Goal: Task Accomplishment & Management: Manage account settings

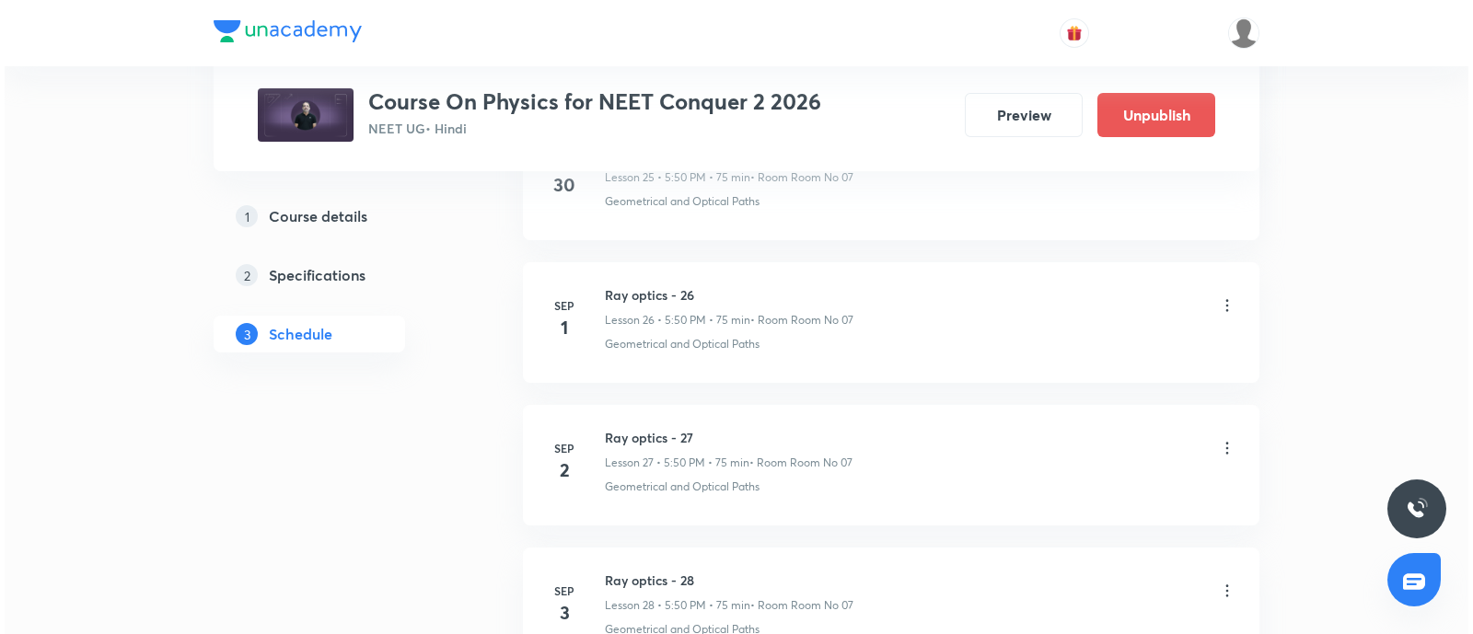
scroll to position [4629, 0]
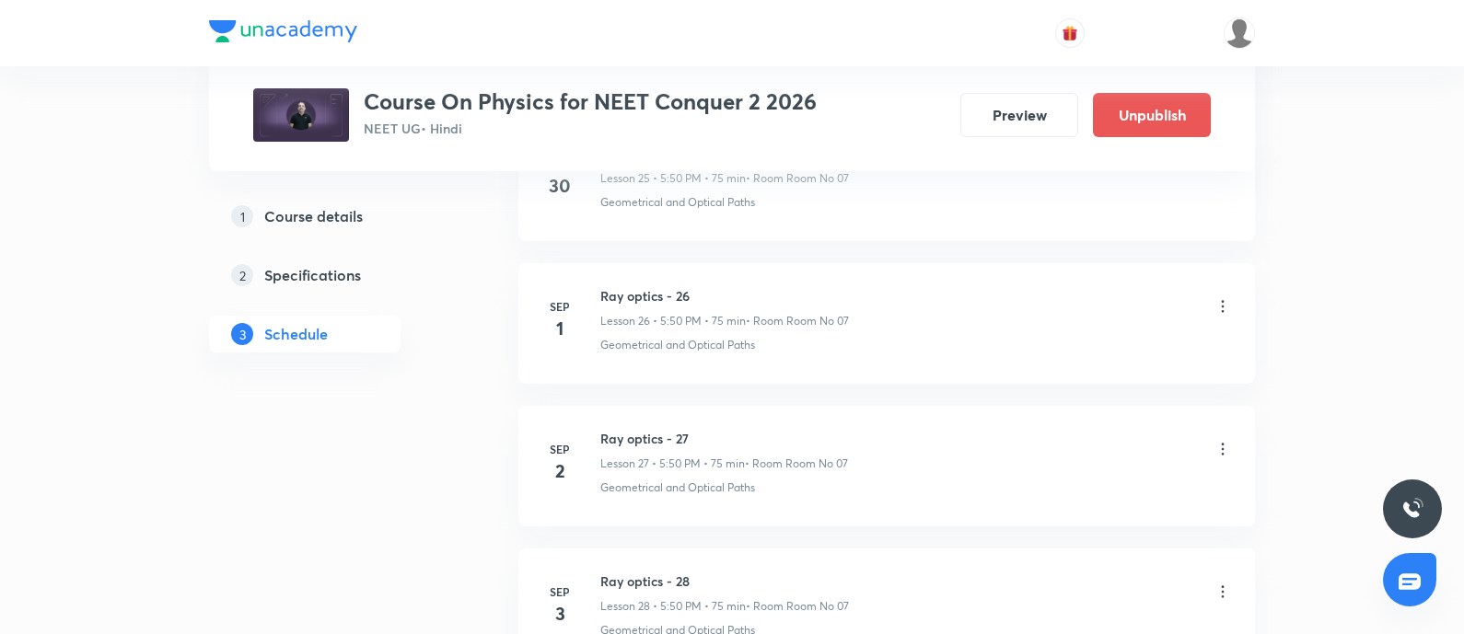
click at [1224, 303] on icon at bounding box center [1222, 306] width 18 height 18
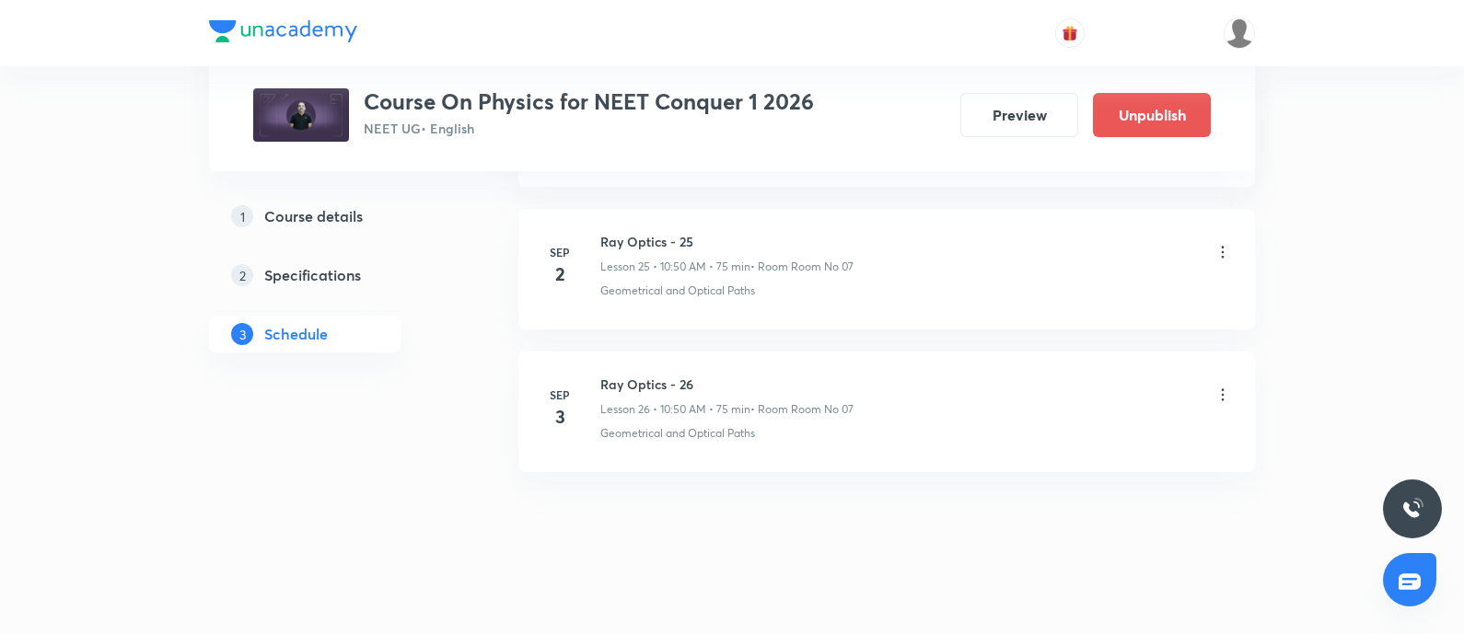
click at [1224, 243] on icon at bounding box center [1222, 252] width 18 height 18
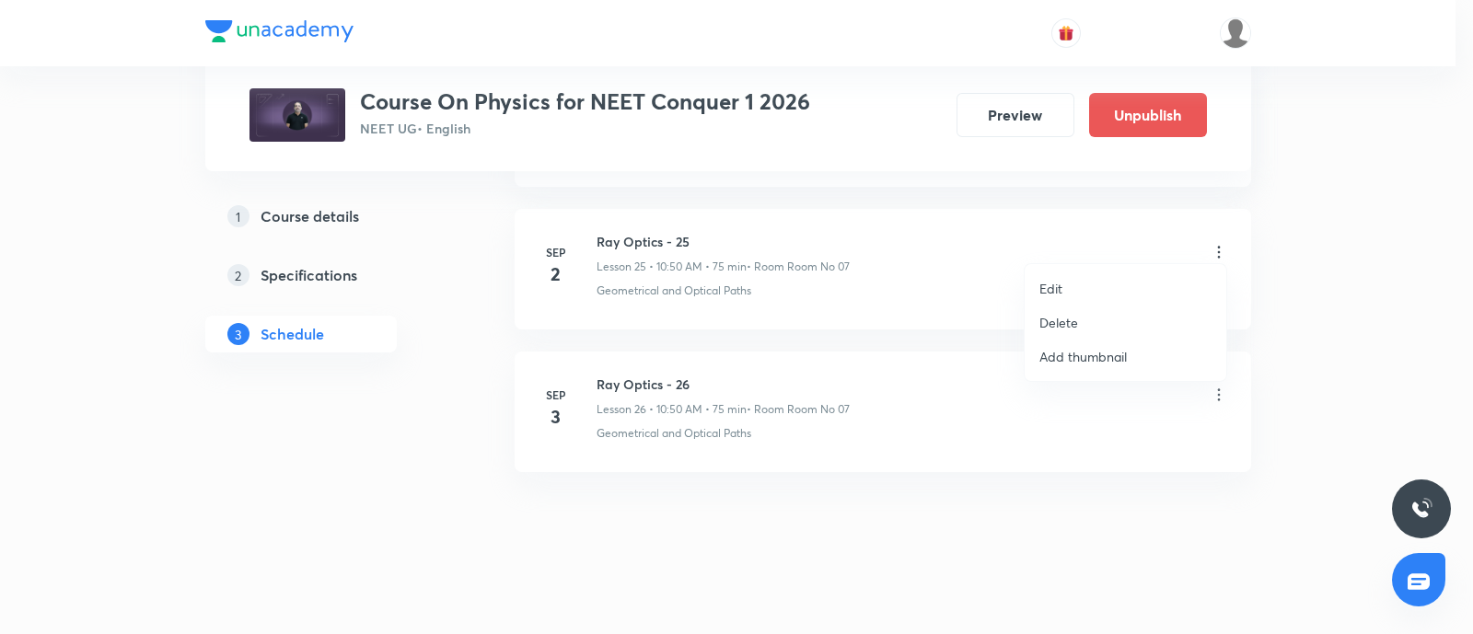
click at [1086, 282] on li "Edit" at bounding box center [1126, 289] width 202 height 34
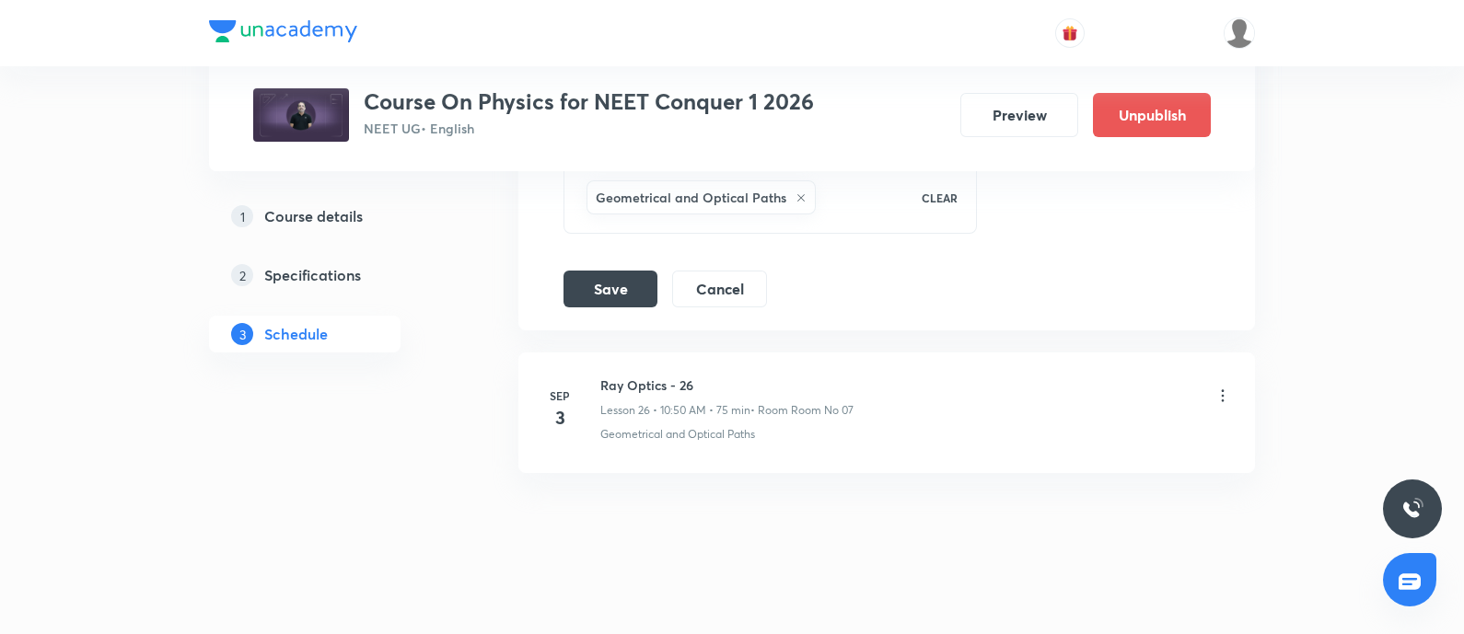
scroll to position [4355, 0]
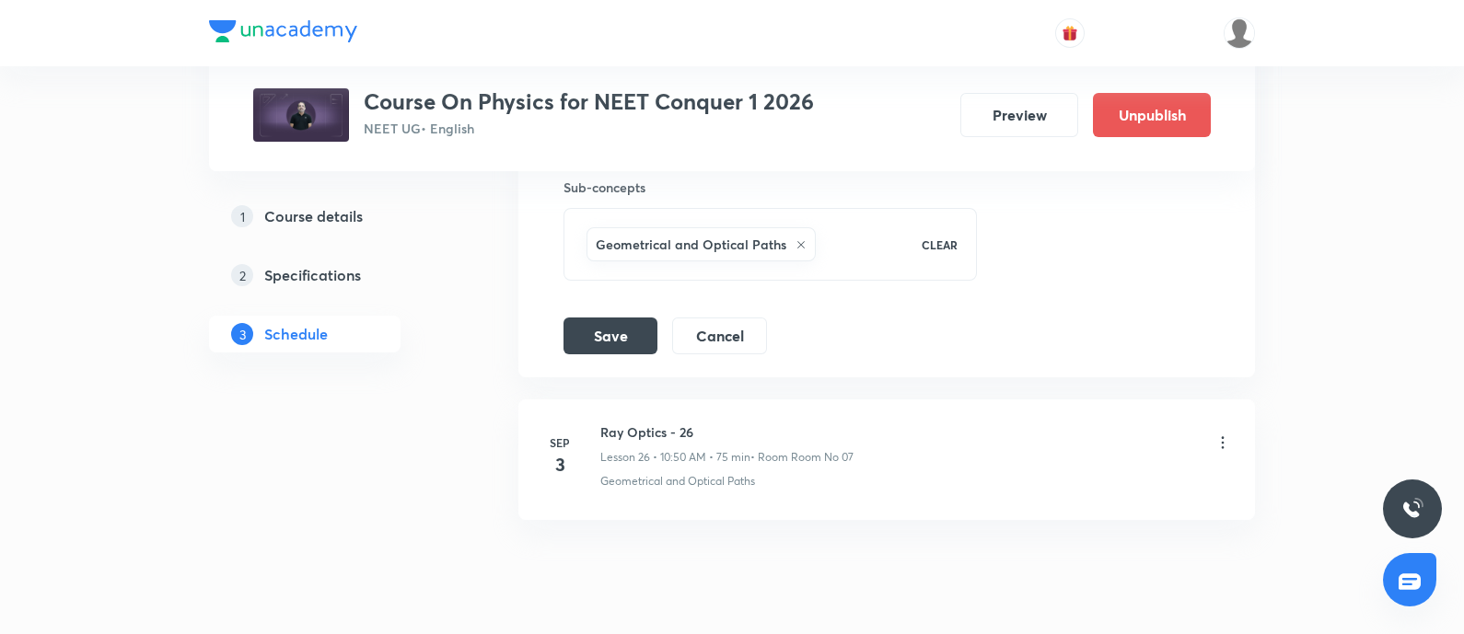
click at [800, 239] on icon at bounding box center [800, 244] width 11 height 11
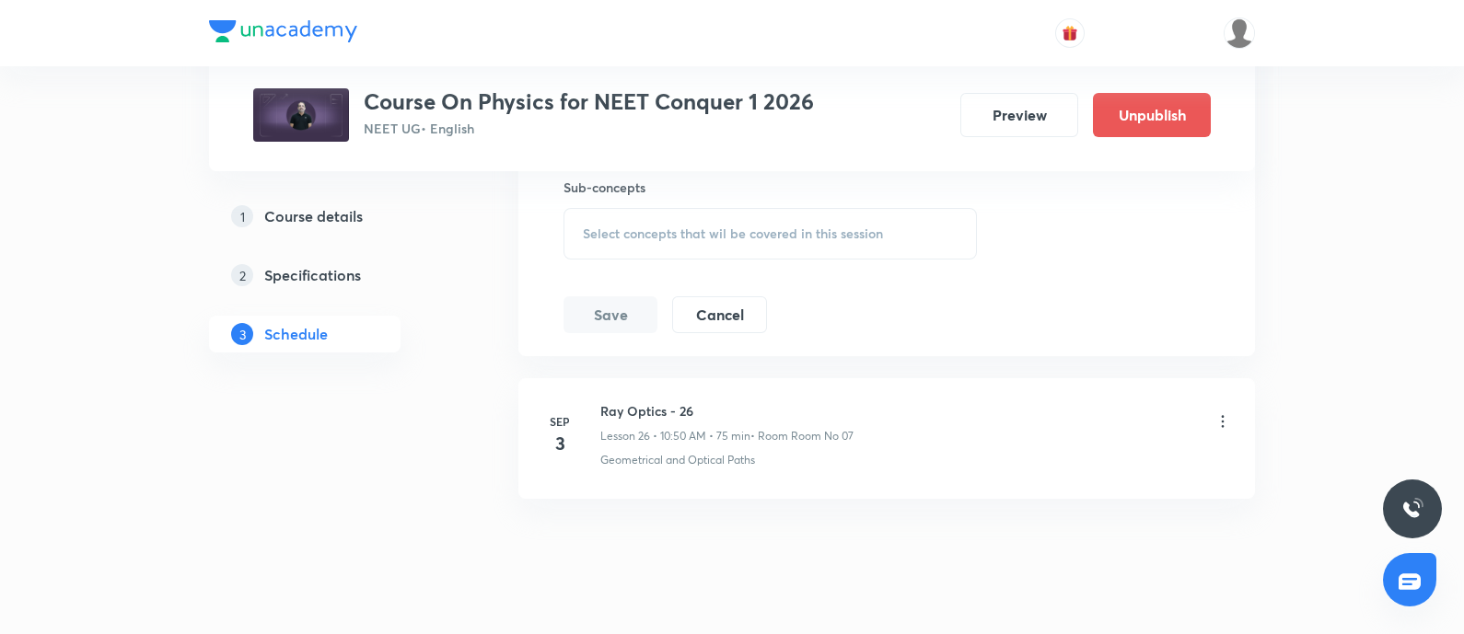
click at [677, 230] on span "Select concepts that wil be covered in this session" at bounding box center [733, 233] width 300 height 15
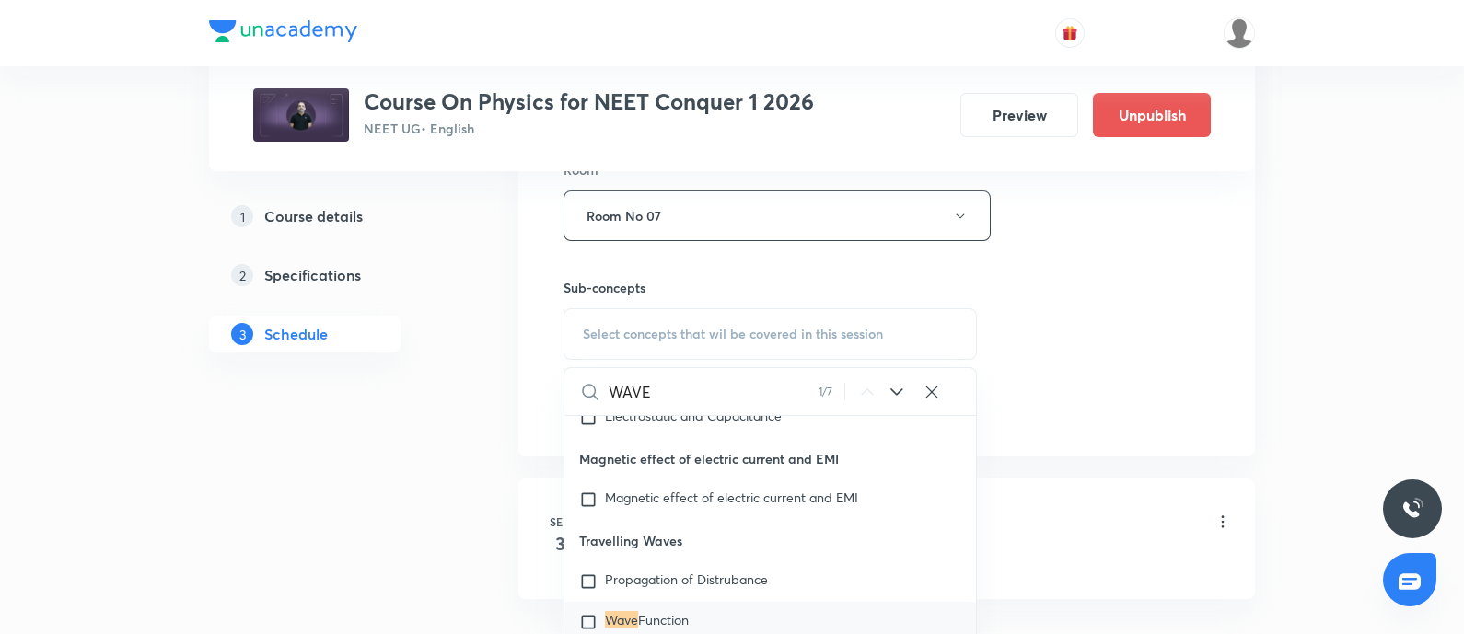
scroll to position [18627, 0]
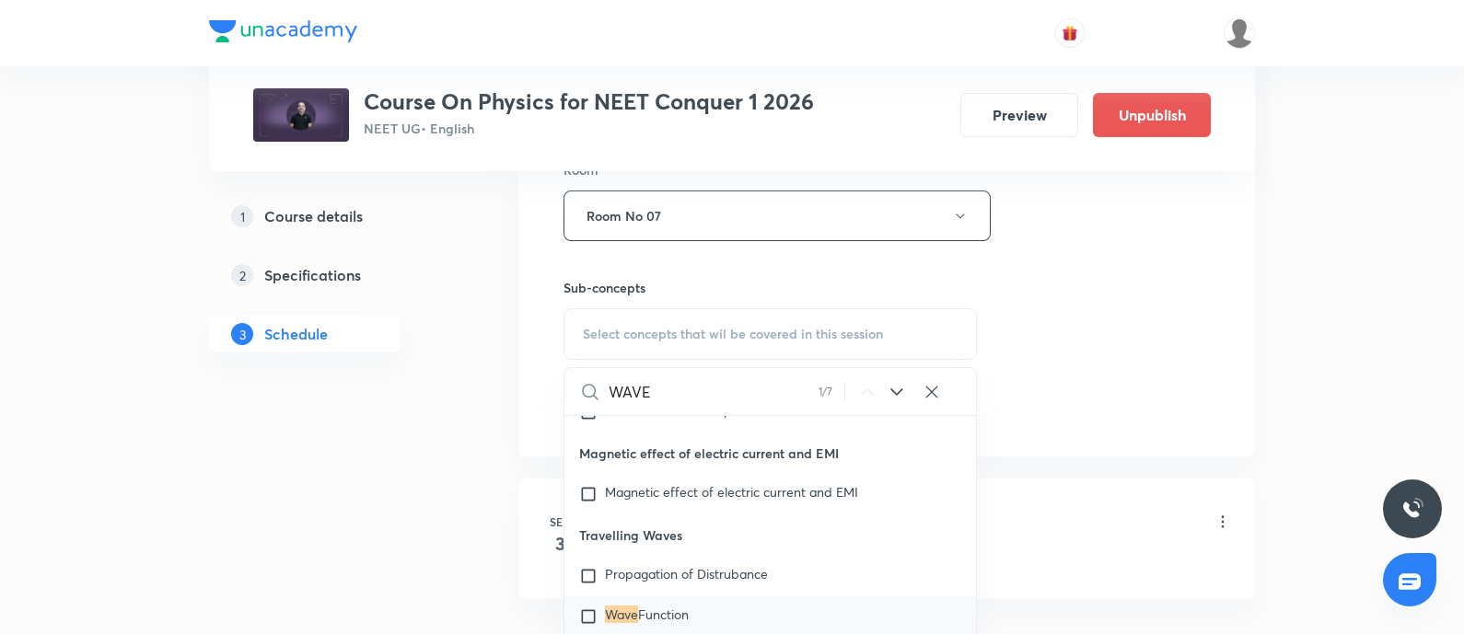
type input "WAVE"
click at [896, 381] on icon at bounding box center [897, 392] width 22 height 22
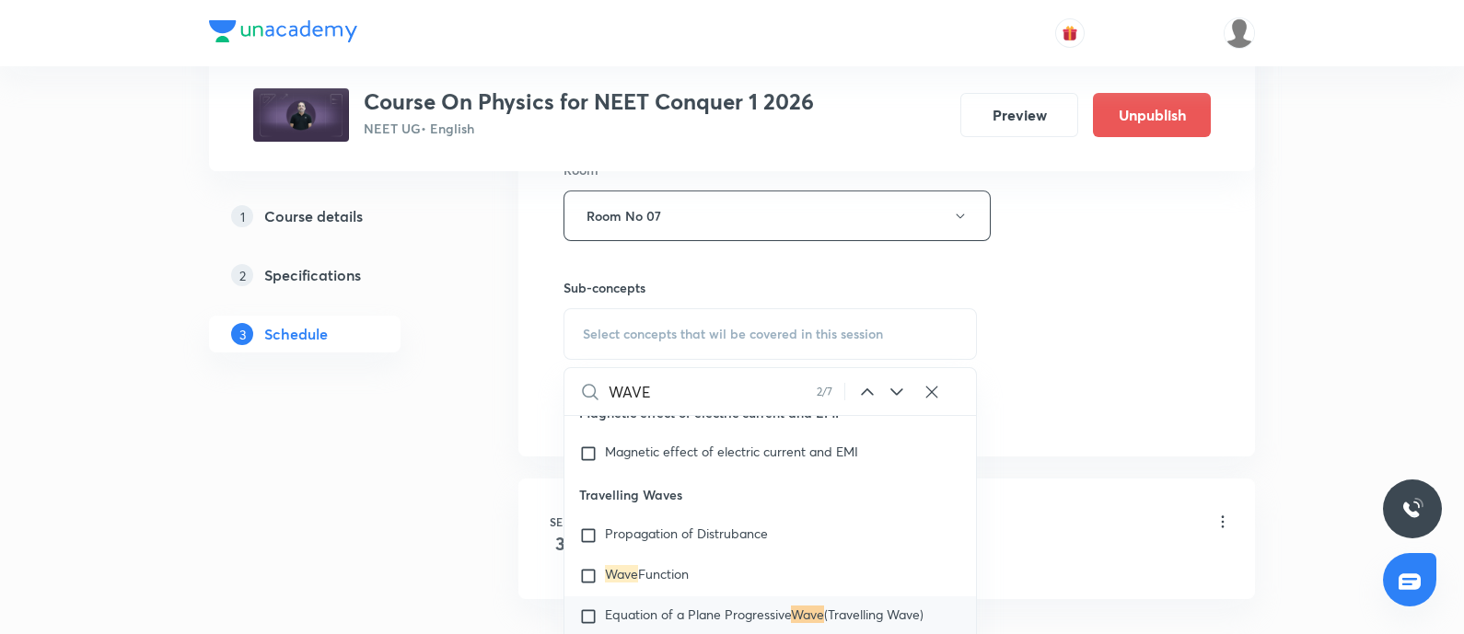
click at [897, 389] on icon at bounding box center [896, 392] width 12 height 7
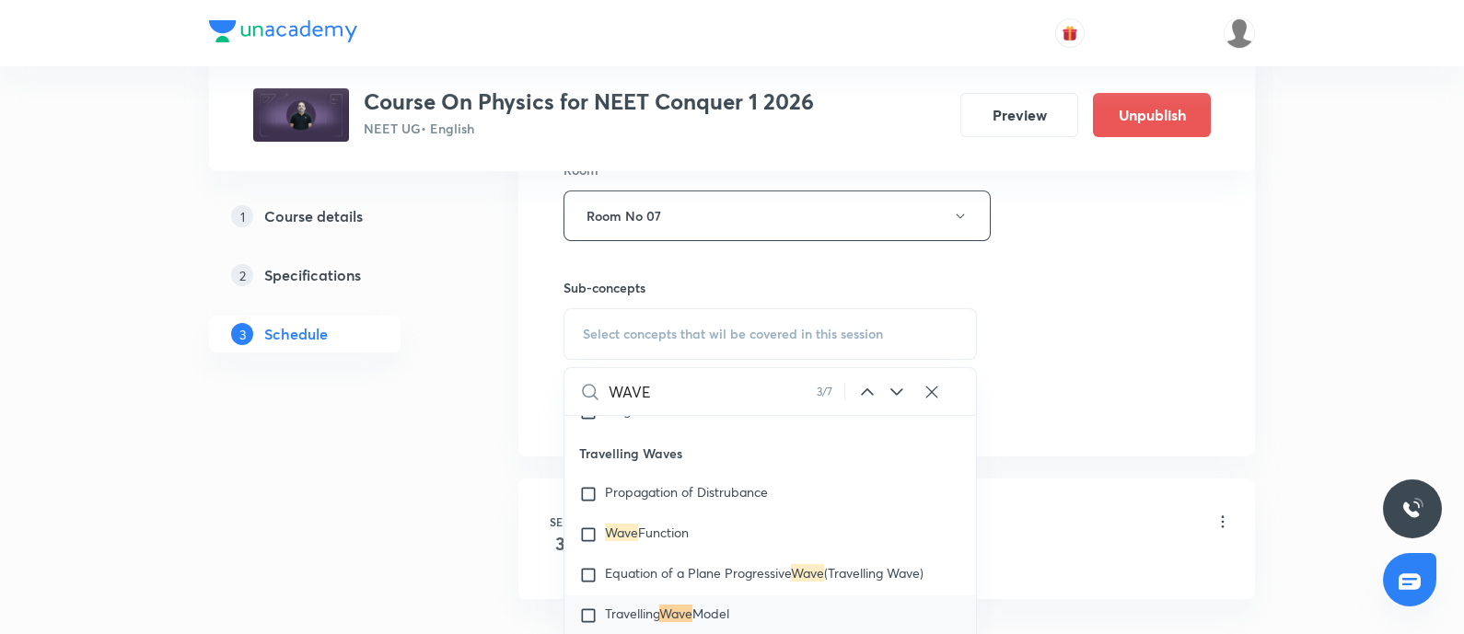
click at [897, 389] on icon at bounding box center [896, 392] width 12 height 7
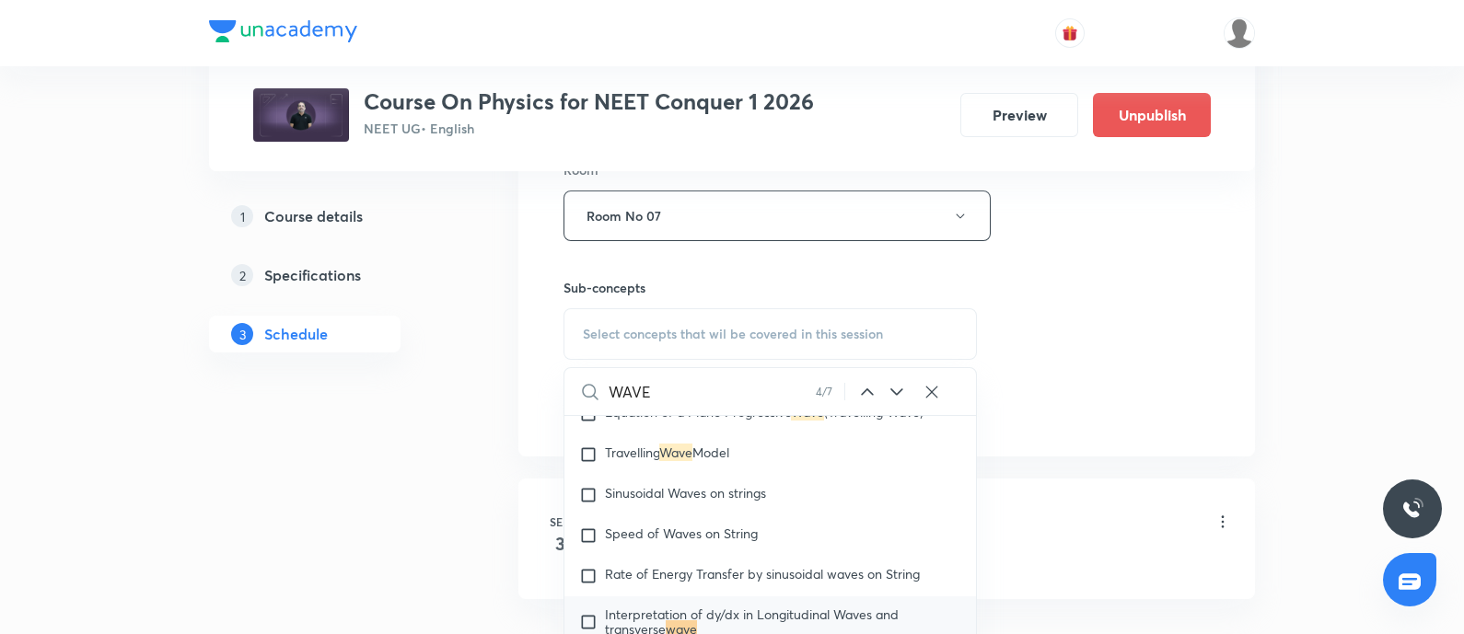
click at [897, 389] on icon at bounding box center [896, 392] width 12 height 7
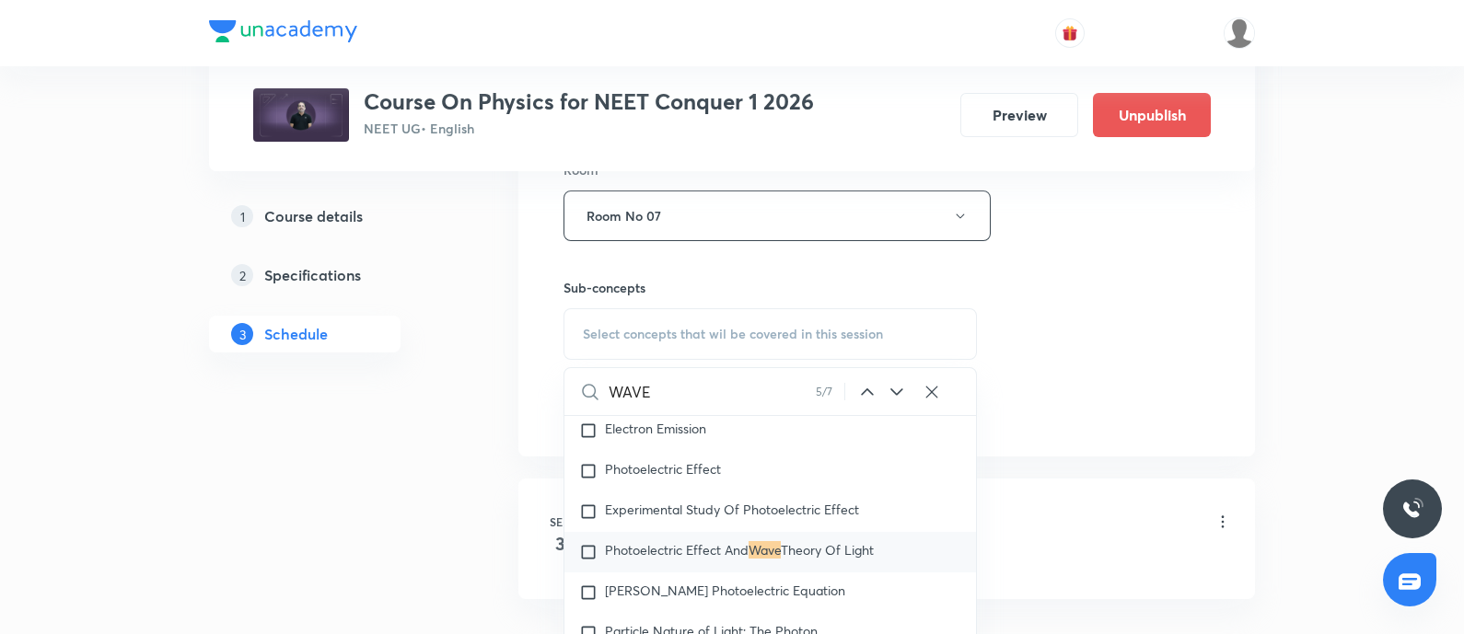
scroll to position [23116, 0]
click at [890, 392] on div "WAVE 5 / 7 ​" at bounding box center [770, 391] width 412 height 47
click at [896, 381] on icon at bounding box center [897, 392] width 22 height 22
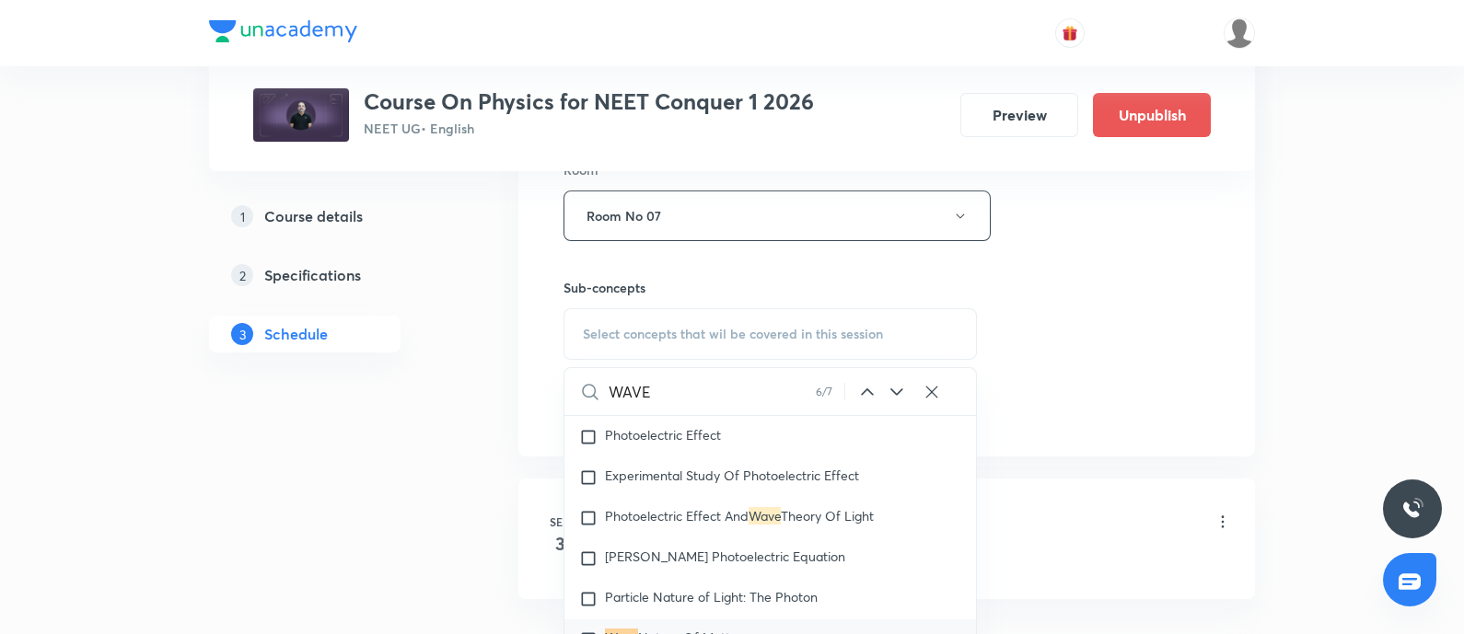
click at [891, 381] on icon at bounding box center [897, 392] width 22 height 22
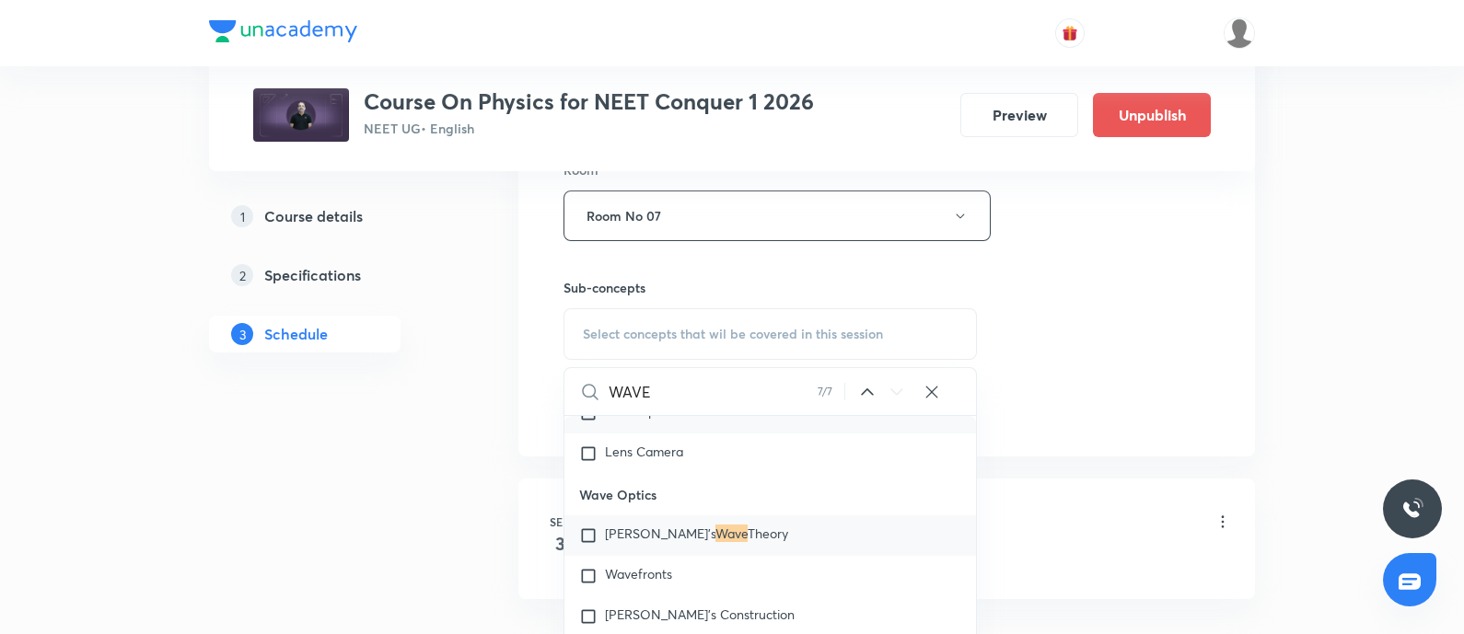
scroll to position [27187, 0]
drag, startPoint x: 582, startPoint y: 501, endPoint x: 658, endPoint y: 508, distance: 76.8
click at [658, 508] on p "Wave Optics" at bounding box center [770, 493] width 412 height 41
copy p "Wave Optics"
click at [611, 540] on span "[PERSON_NAME]'s" at bounding box center [660, 532] width 110 height 17
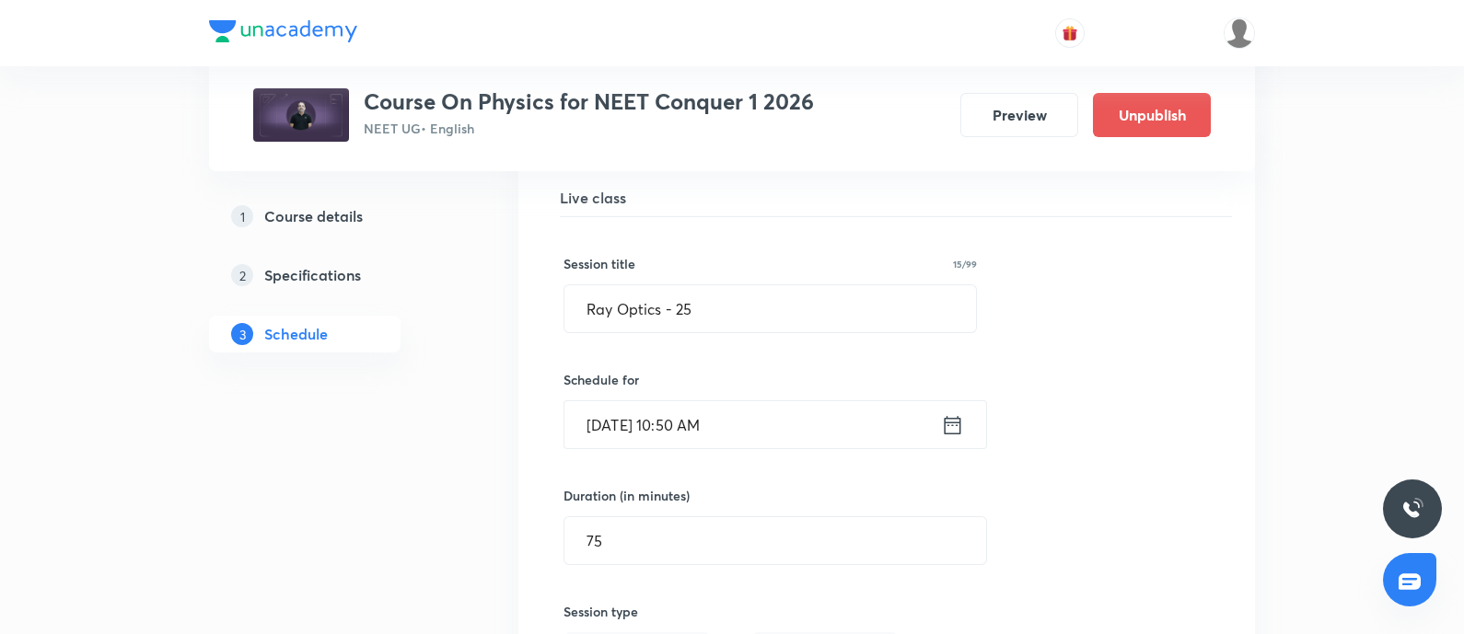
scroll to position [3684, 0]
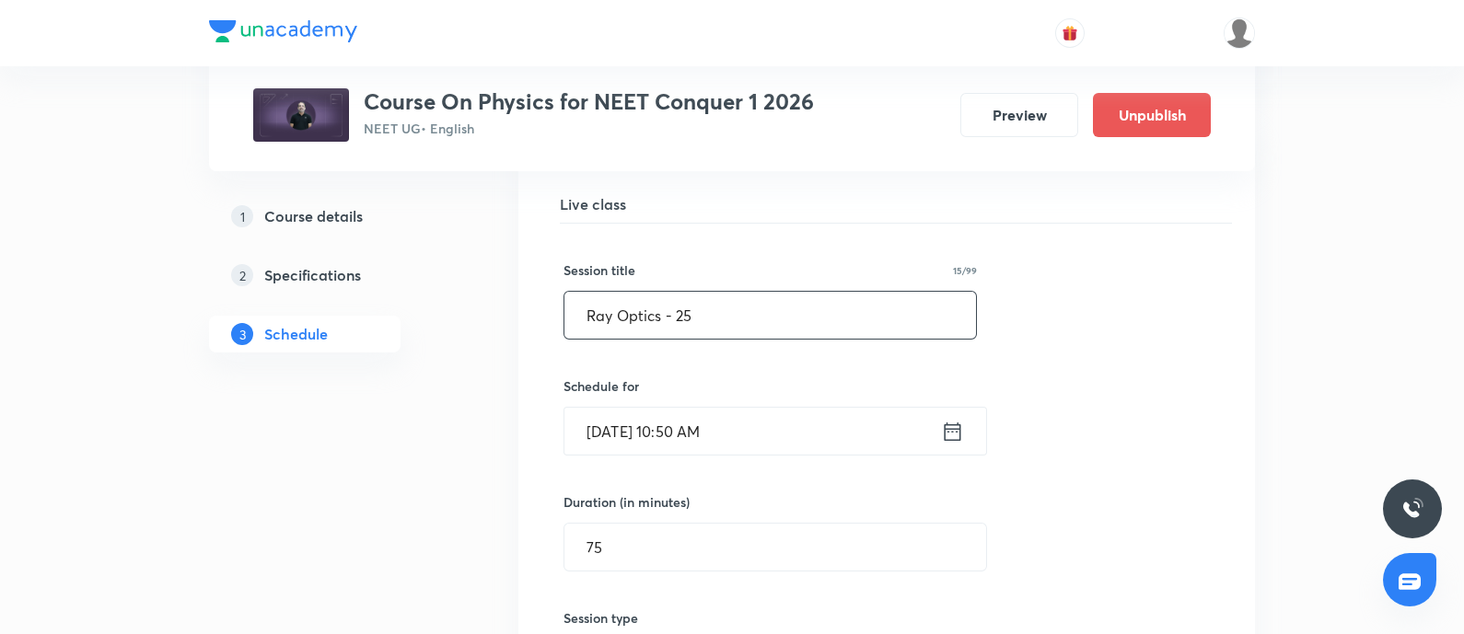
click at [713, 298] on input "Ray Optics - 25" at bounding box center [770, 315] width 412 height 47
paste input "Wave Optics"
click at [585, 305] on input "Wave Optics - 01" at bounding box center [770, 315] width 412 height 47
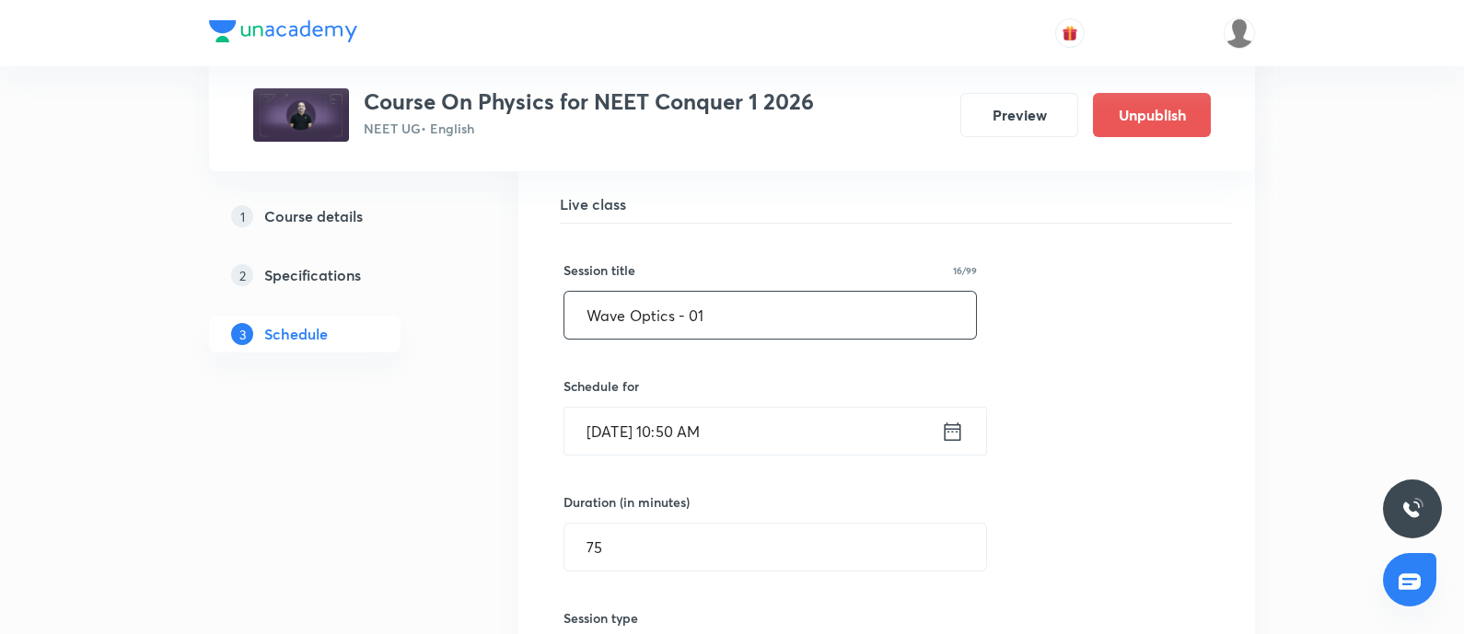
click at [585, 305] on input "Wave Optics - 01" at bounding box center [770, 315] width 412 height 47
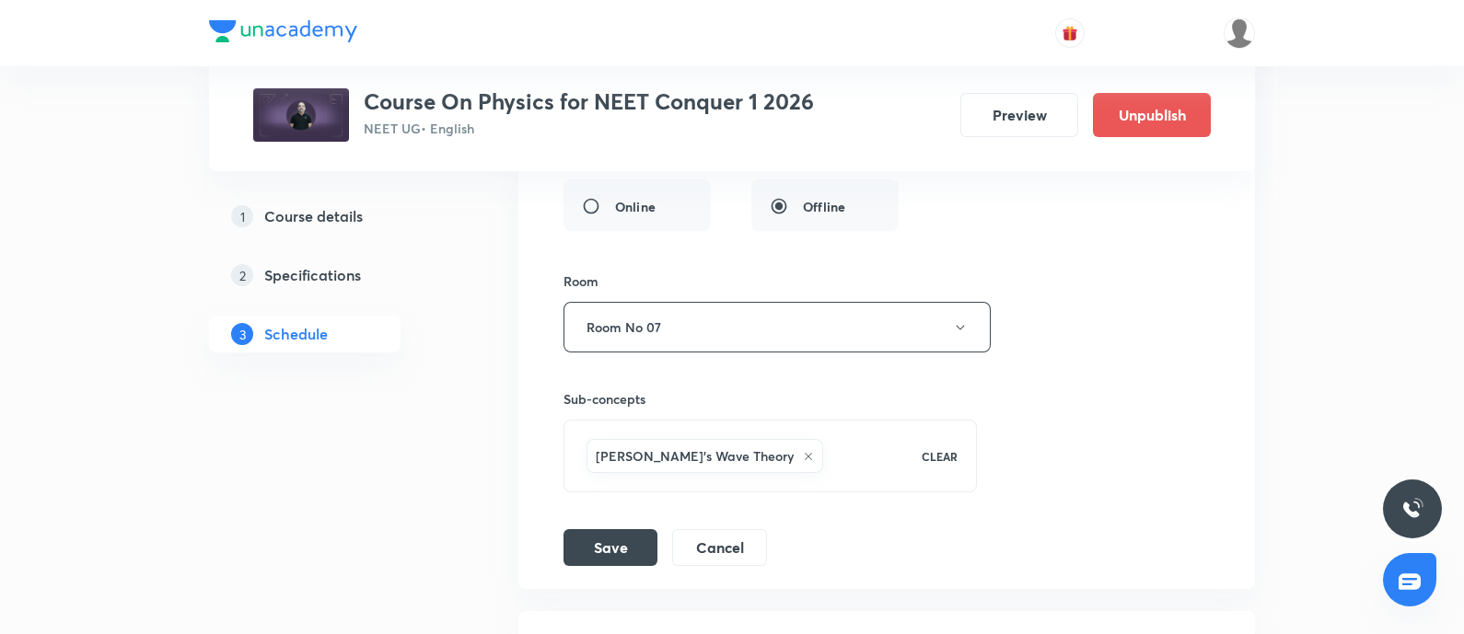
scroll to position [4147, 0]
type input "Wave Optics - 01"
click at [610, 536] on button "Save" at bounding box center [610, 542] width 94 height 37
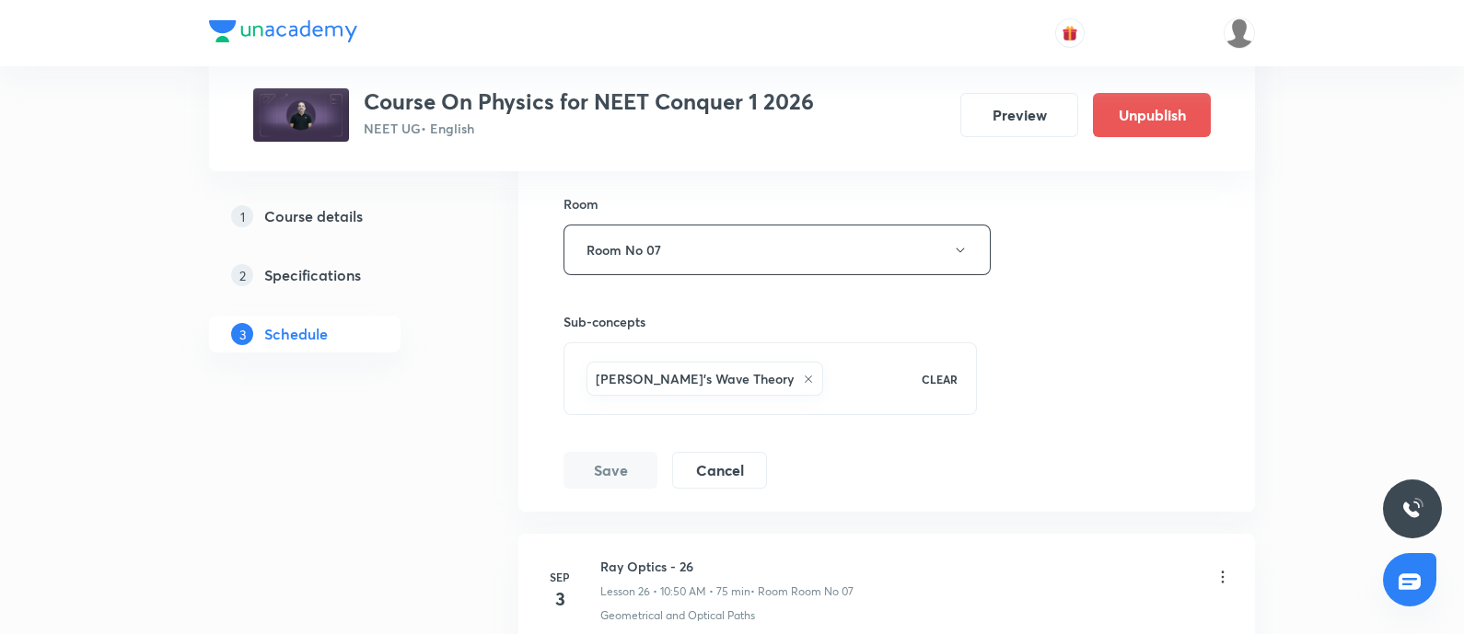
scroll to position [4215, 0]
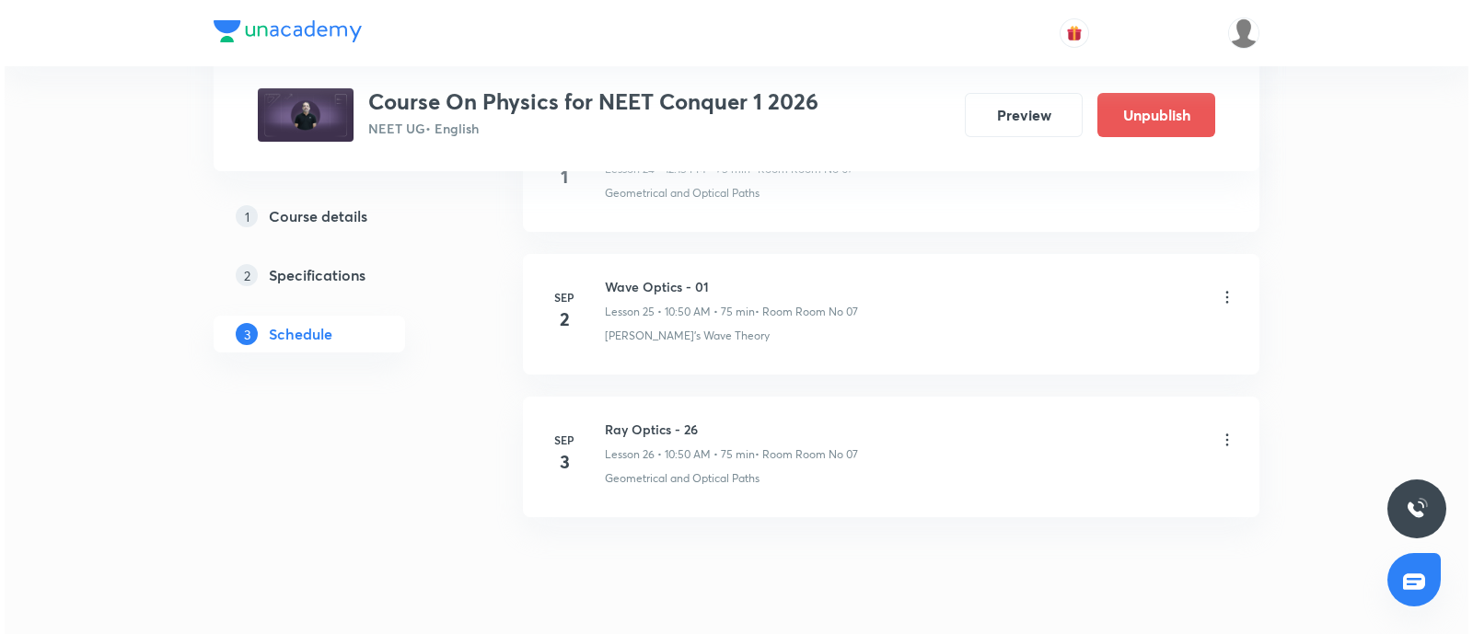
scroll to position [4502, 0]
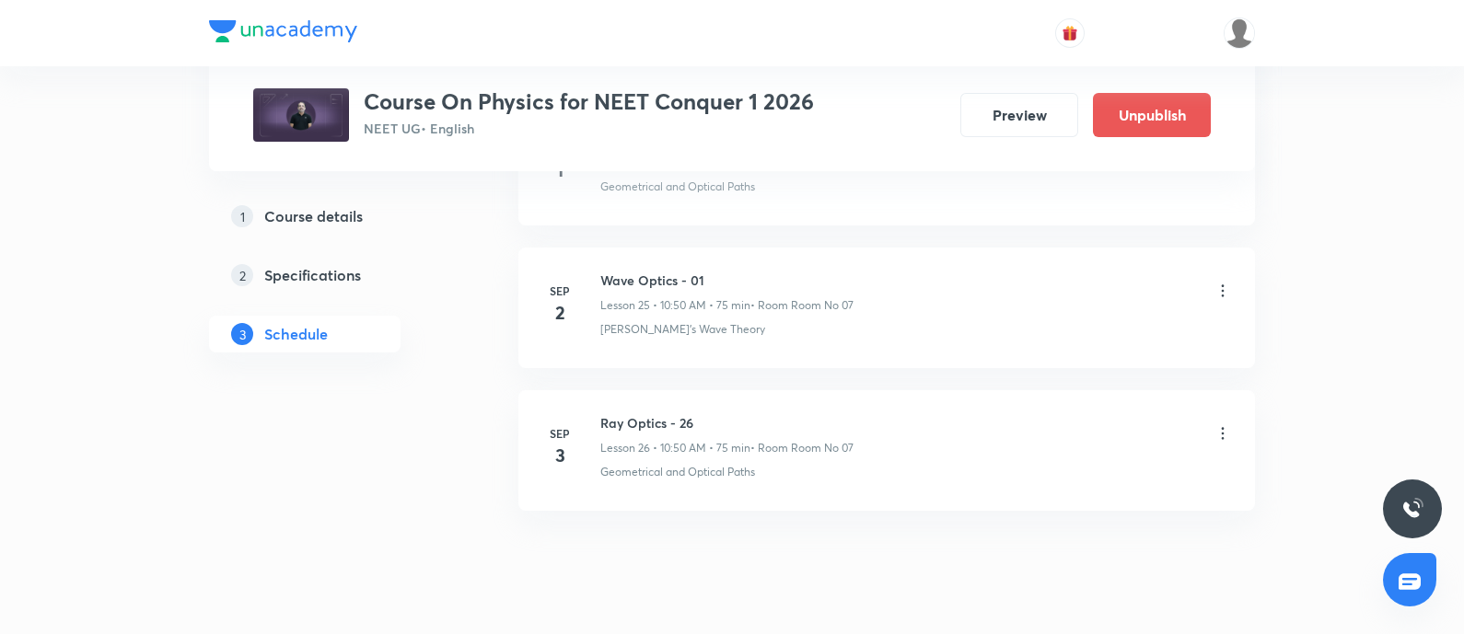
click at [1224, 425] on icon at bounding box center [1222, 433] width 18 height 18
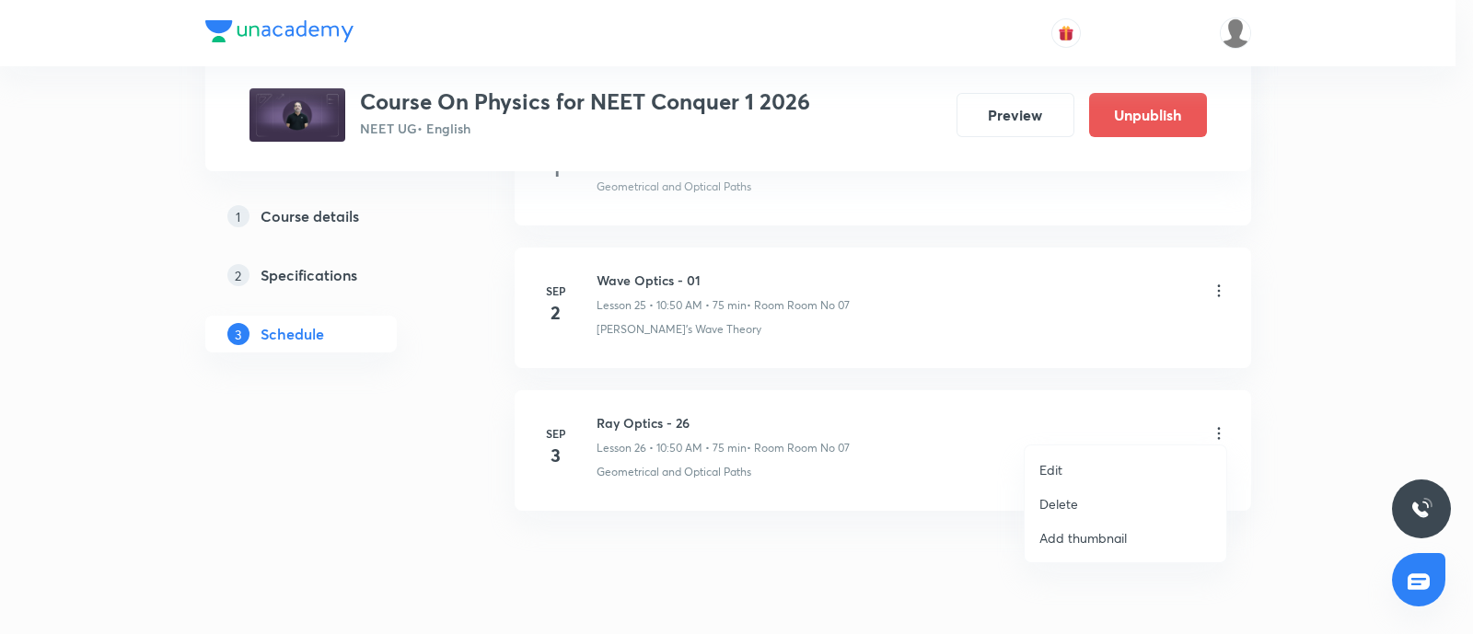
click at [1071, 467] on li "Edit" at bounding box center [1126, 470] width 202 height 34
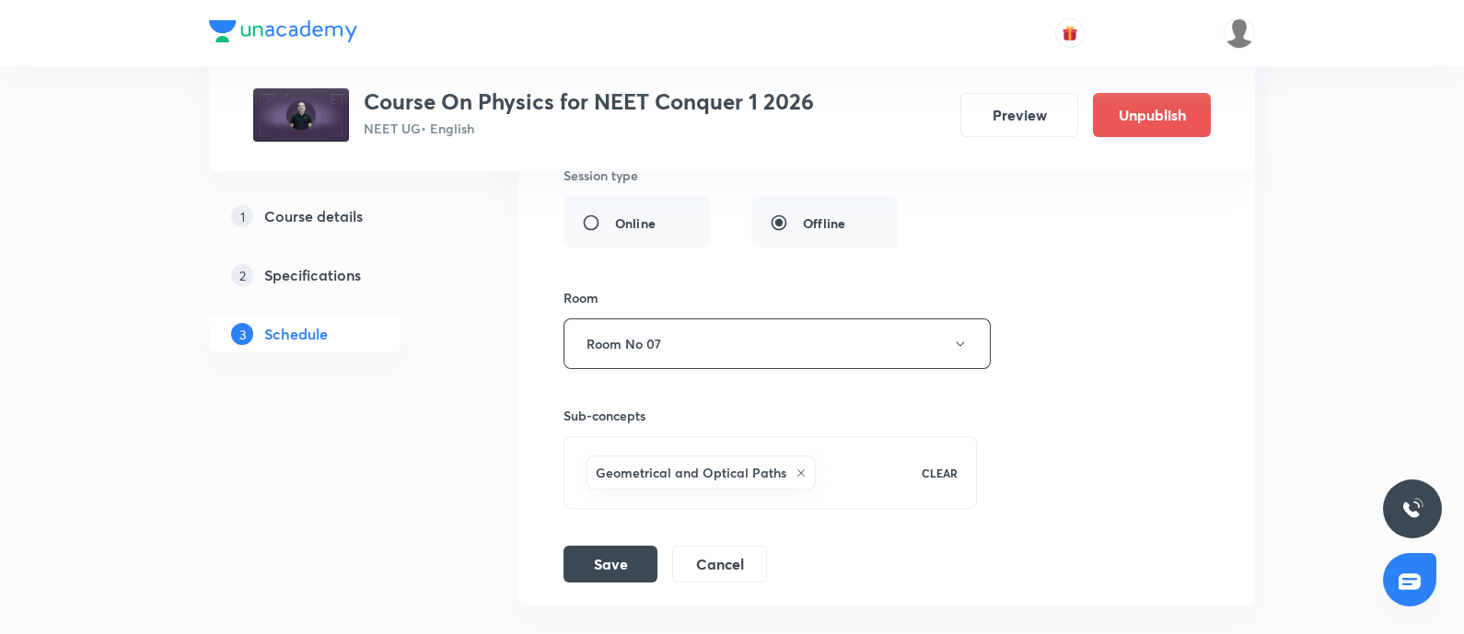
scroll to position [4285, 0]
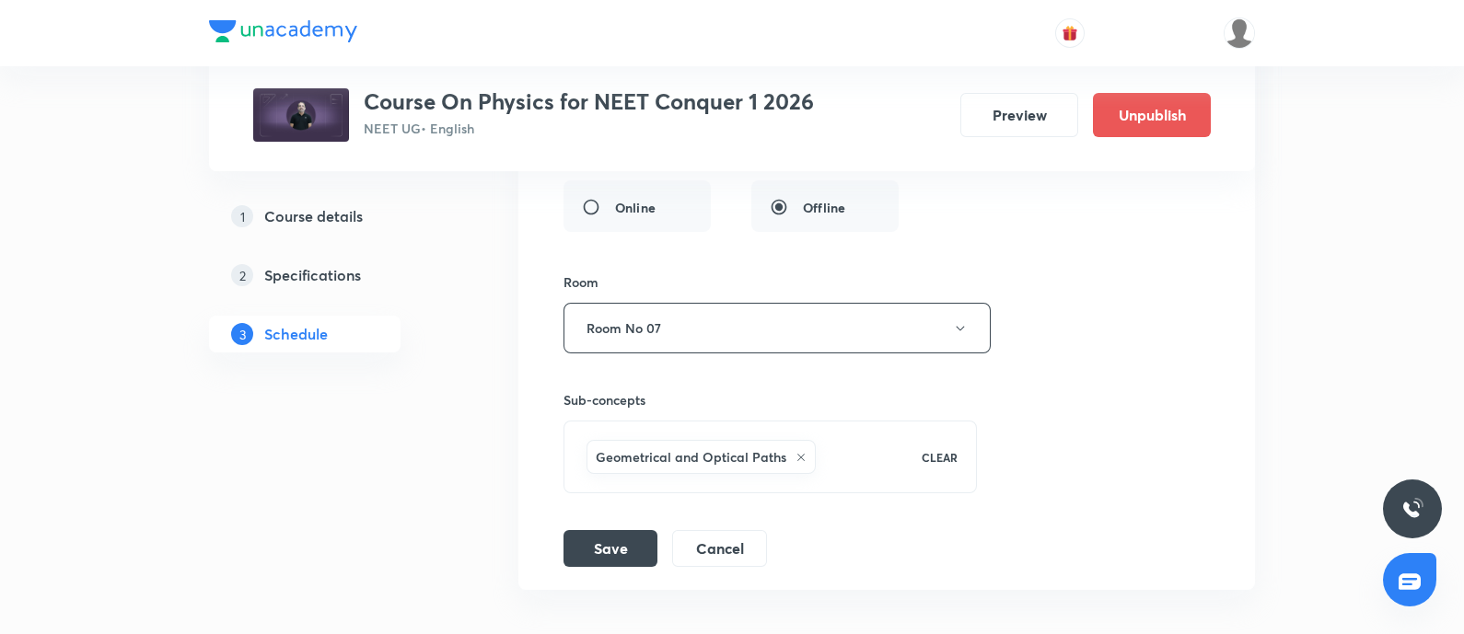
click at [799, 452] on icon at bounding box center [800, 457] width 11 height 11
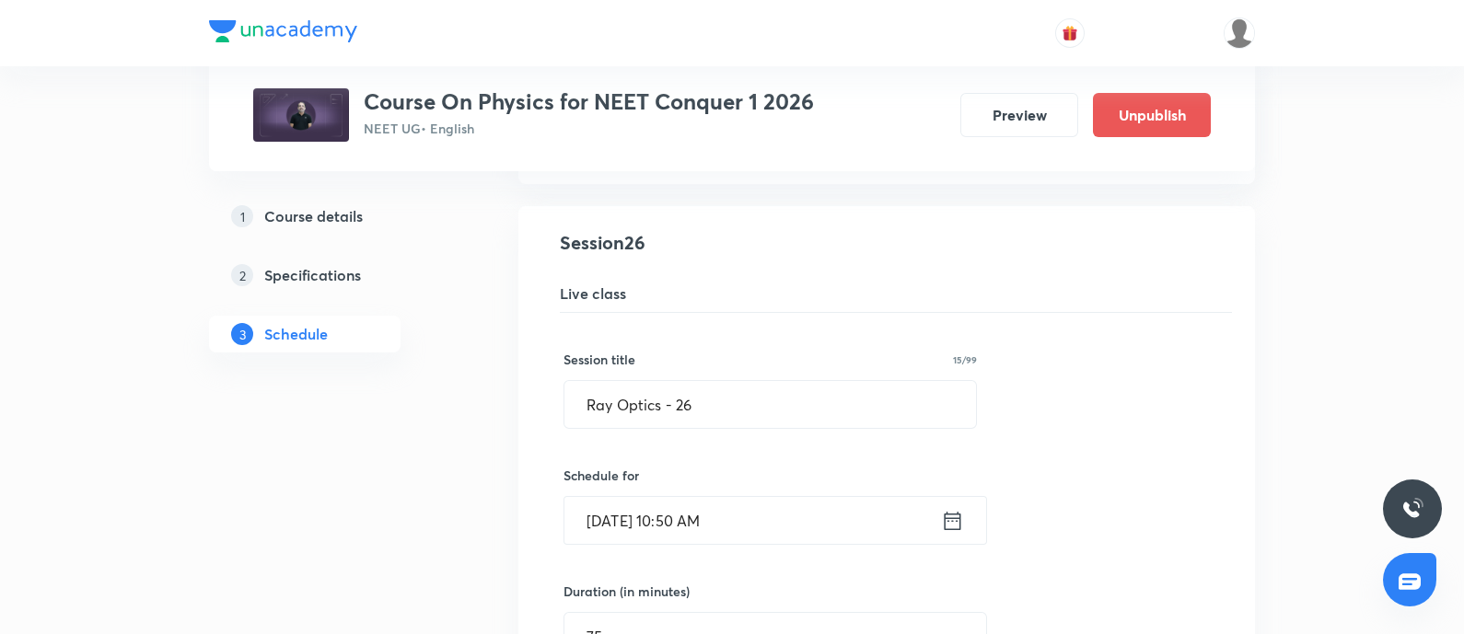
scroll to position [3737, 0]
click at [718, 398] on input "Ray Optics - 26" at bounding box center [770, 404] width 412 height 47
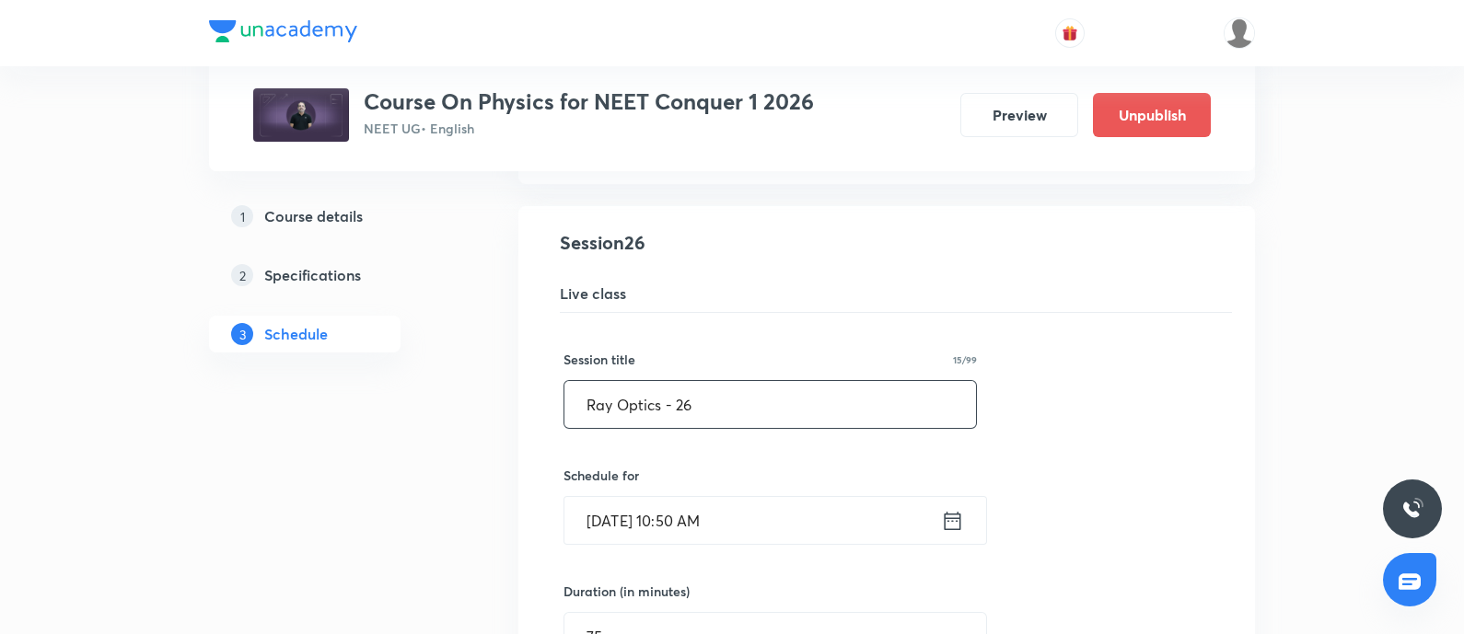
paste input "Wave Optics - 01"
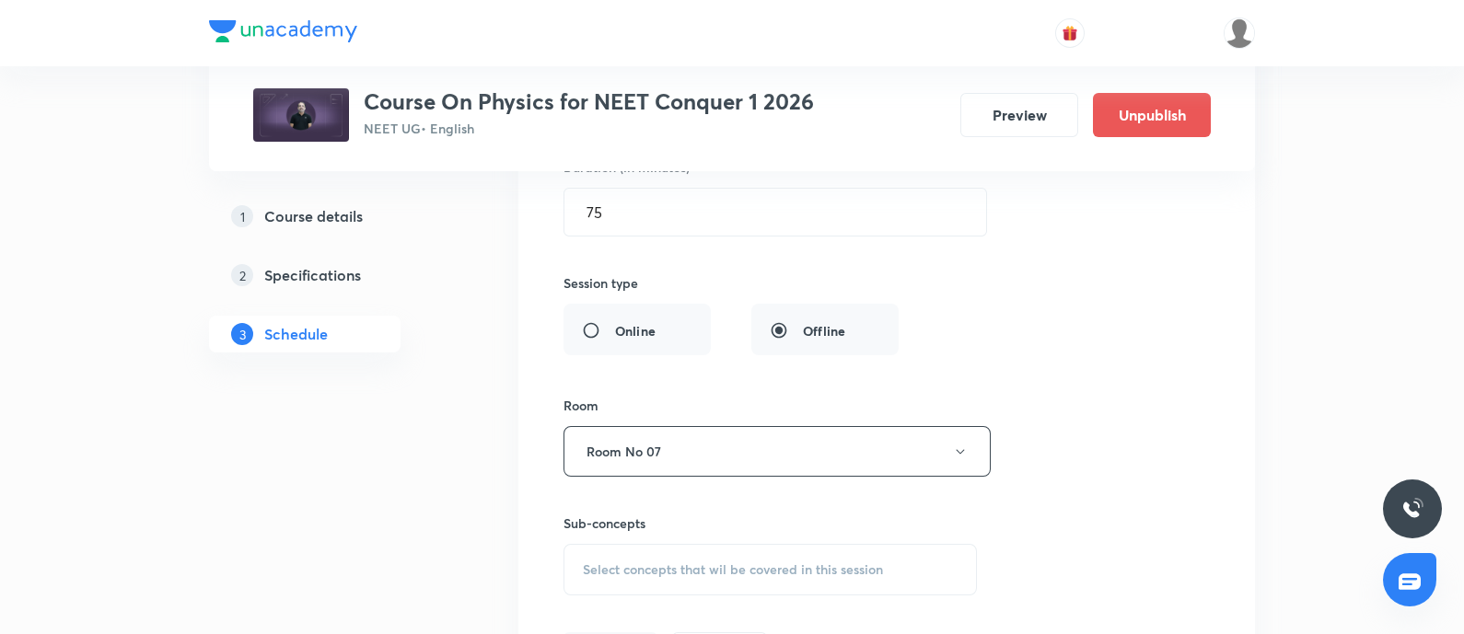
scroll to position [4268, 0]
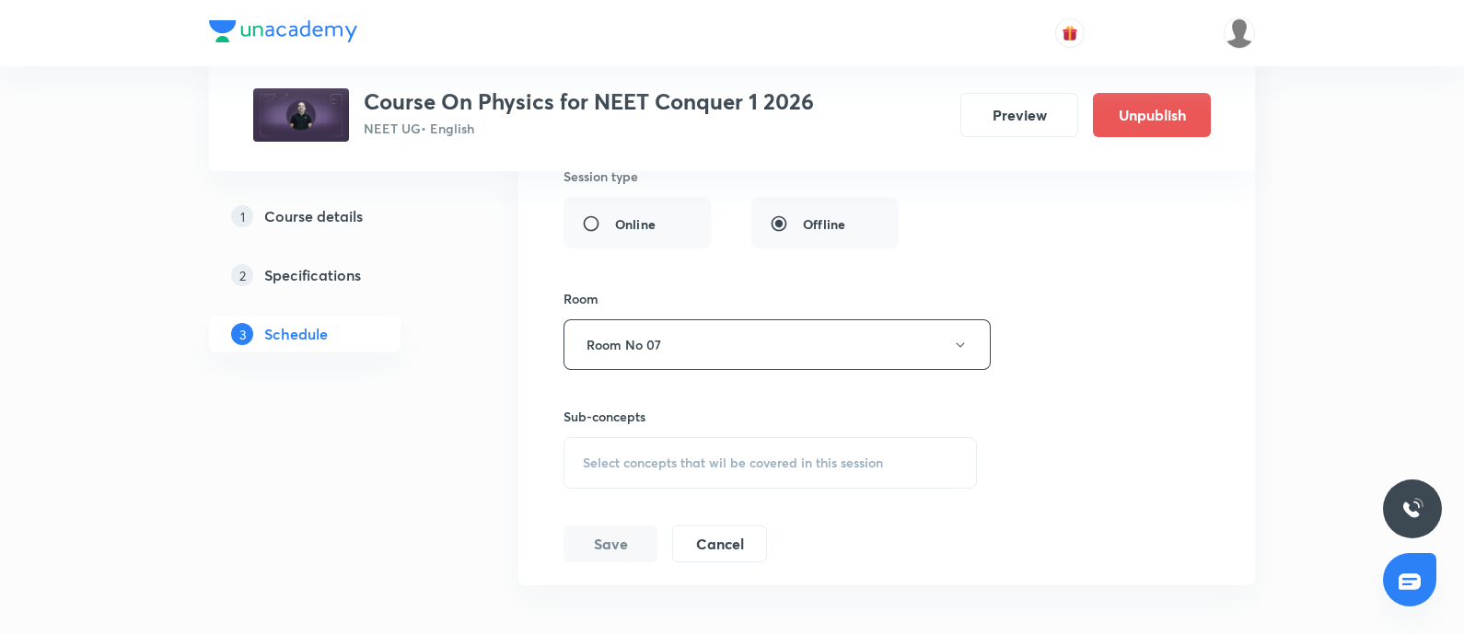
type input "Wave Optics - 02"
click at [655, 456] on span "Select concepts that wil be covered in this session" at bounding box center [733, 463] width 300 height 15
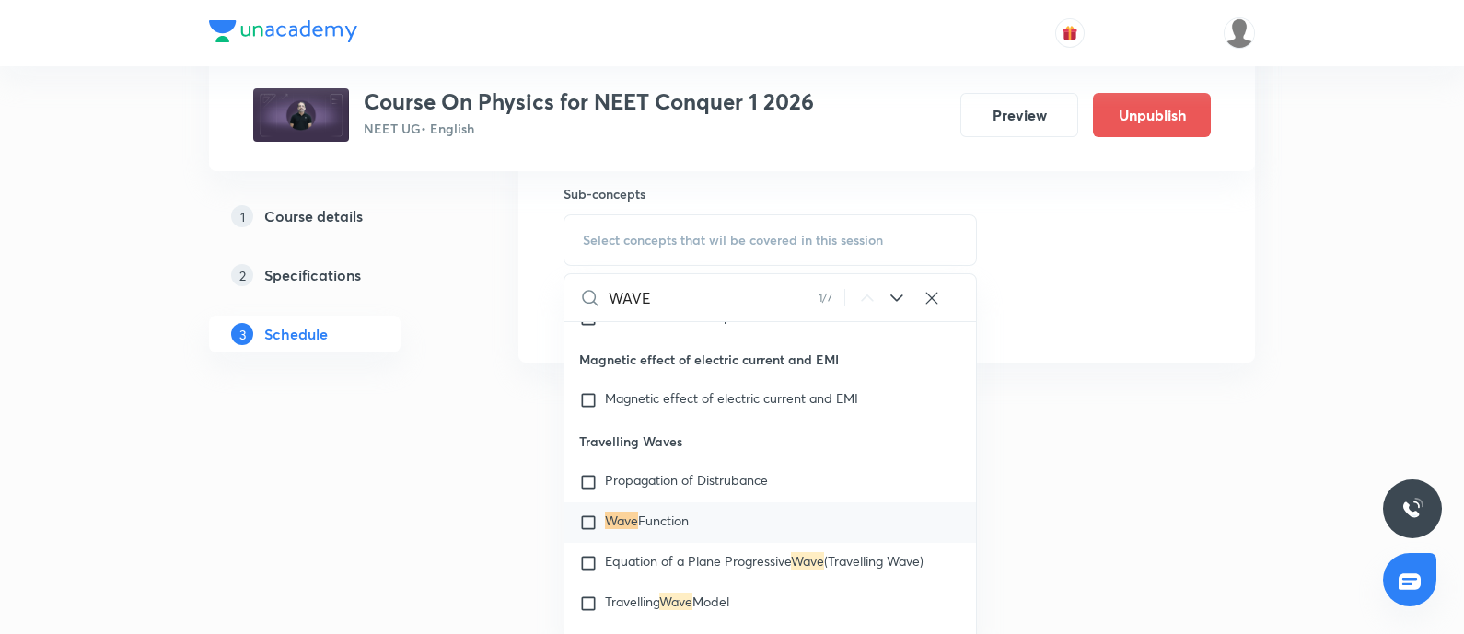
type input "WAVE"
click at [893, 287] on icon at bounding box center [897, 298] width 22 height 22
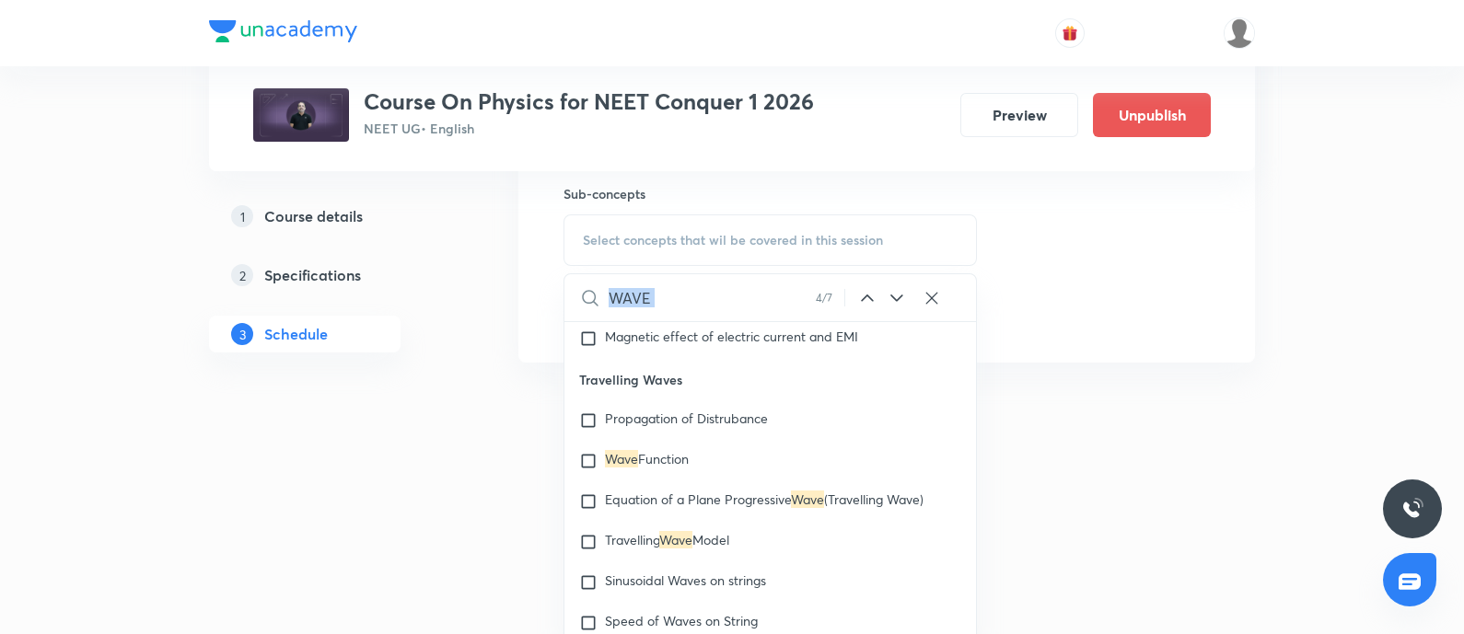
click at [893, 287] on icon at bounding box center [897, 298] width 22 height 22
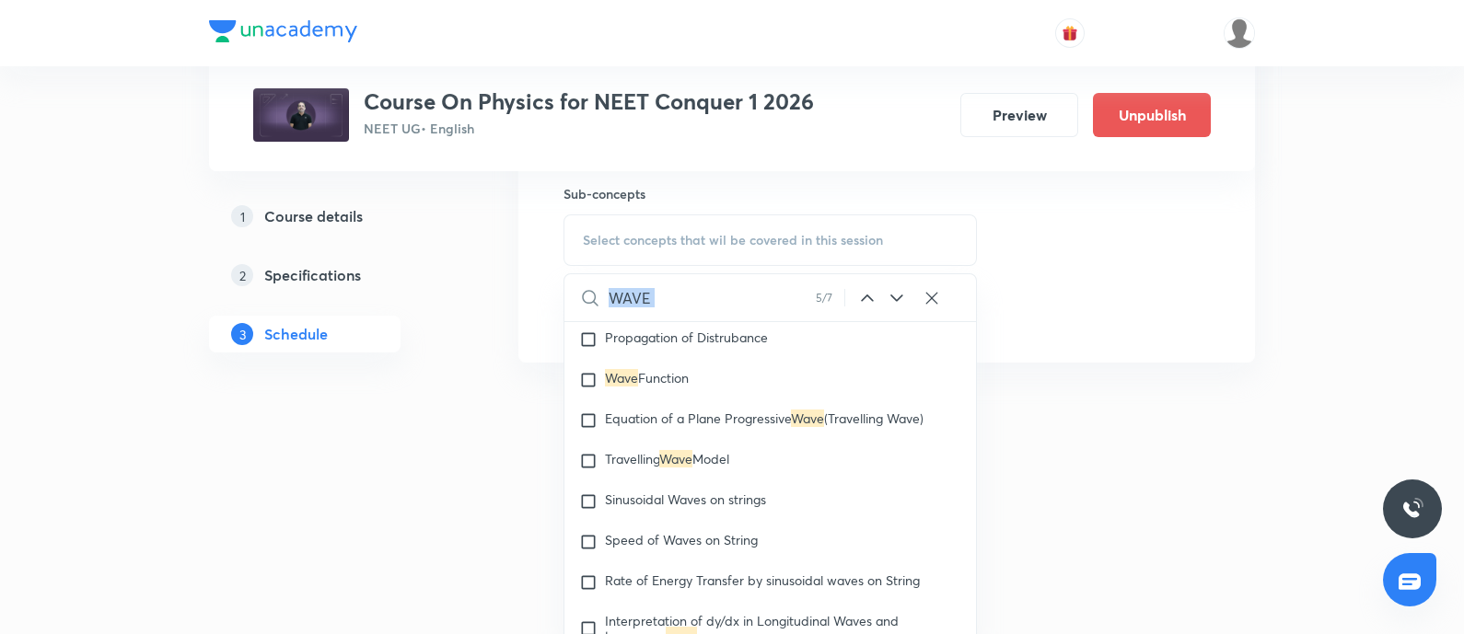
click at [893, 287] on icon at bounding box center [897, 298] width 22 height 22
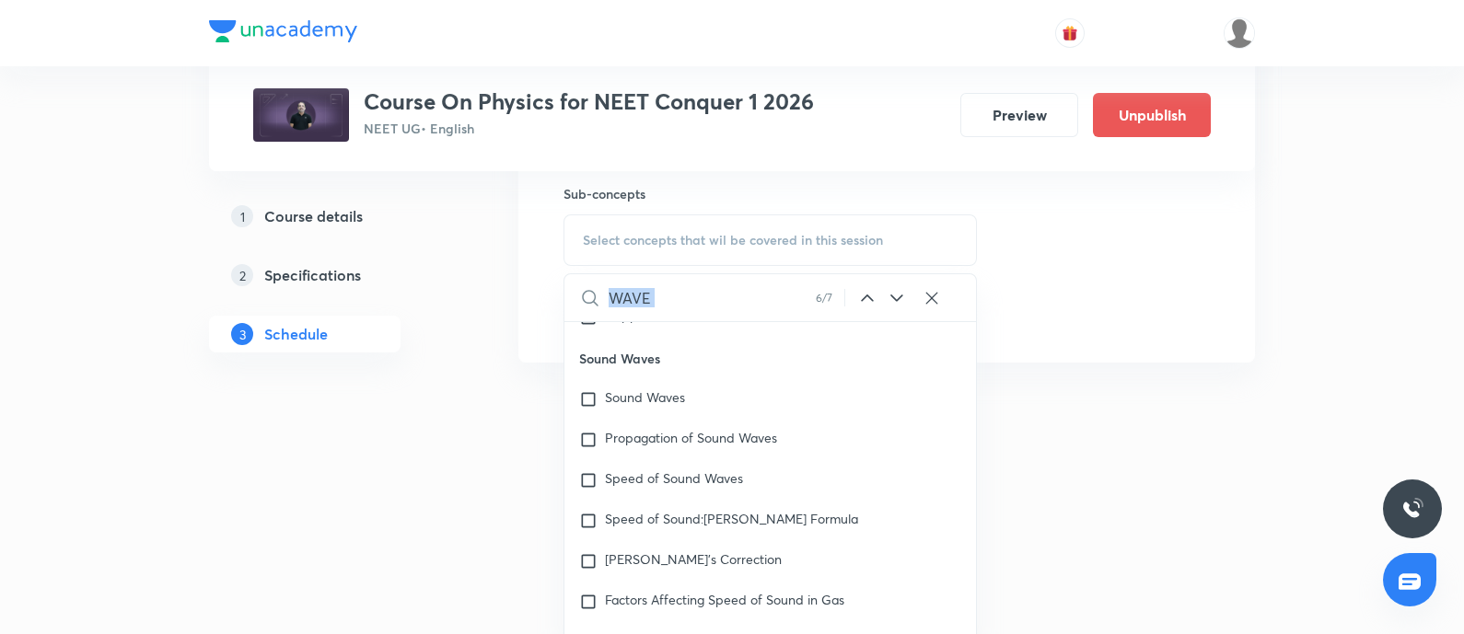
click at [893, 287] on icon at bounding box center [897, 298] width 22 height 22
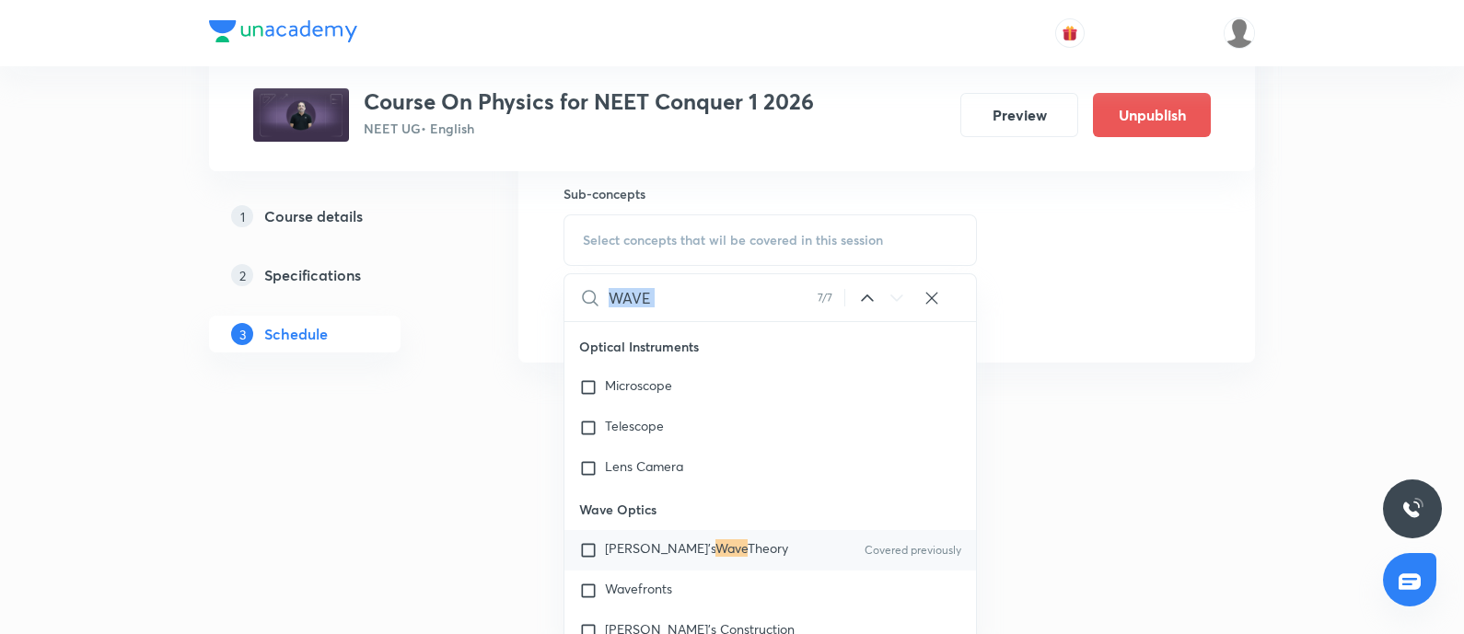
scroll to position [27081, 0]
click at [622, 554] on p "Huygen's Wave Theory" at bounding box center [696, 547] width 183 height 18
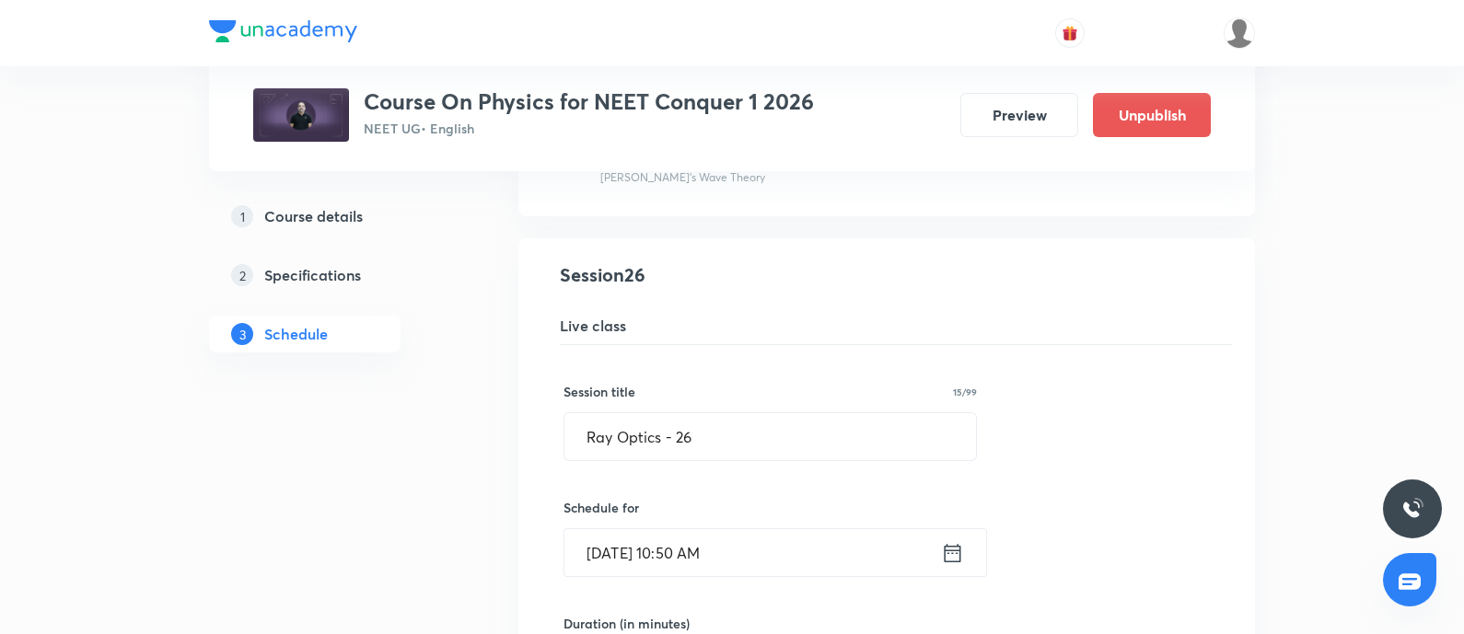
scroll to position [3707, 0]
click at [723, 422] on input "Ray Optics - 26" at bounding box center [770, 435] width 412 height 47
paste input "Wave Optics - 01"
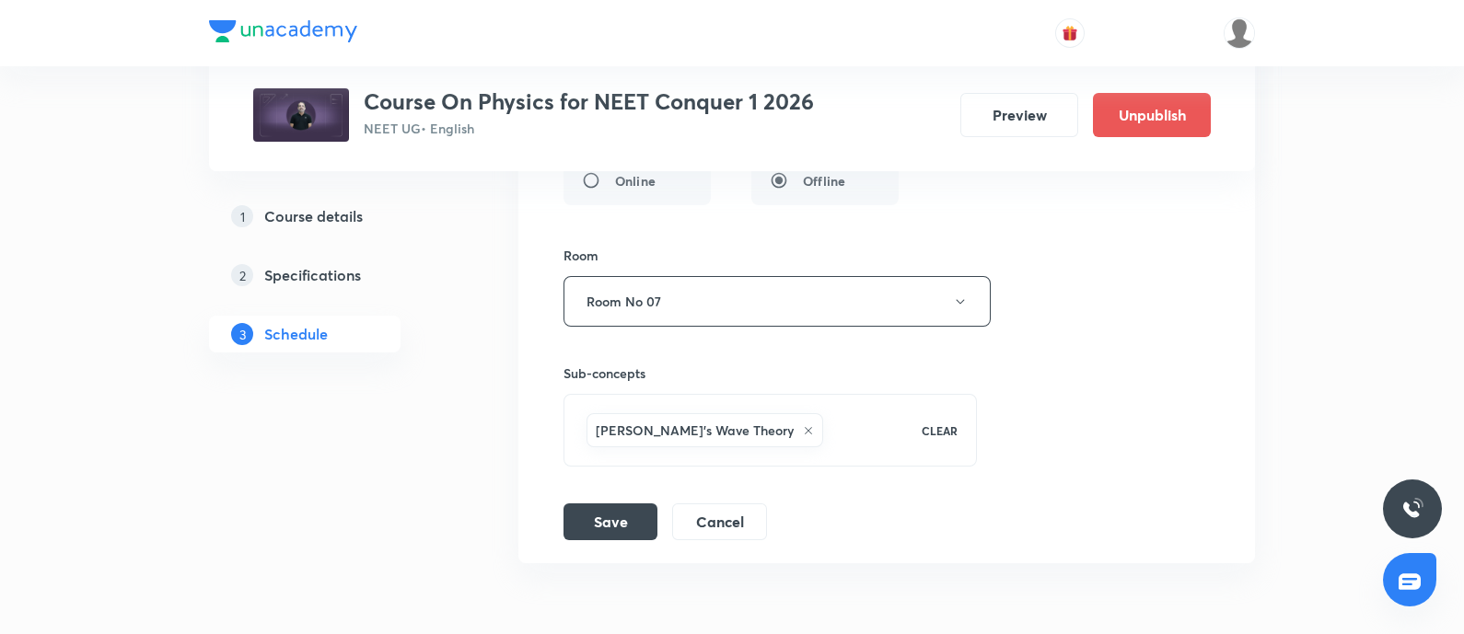
scroll to position [4342, 0]
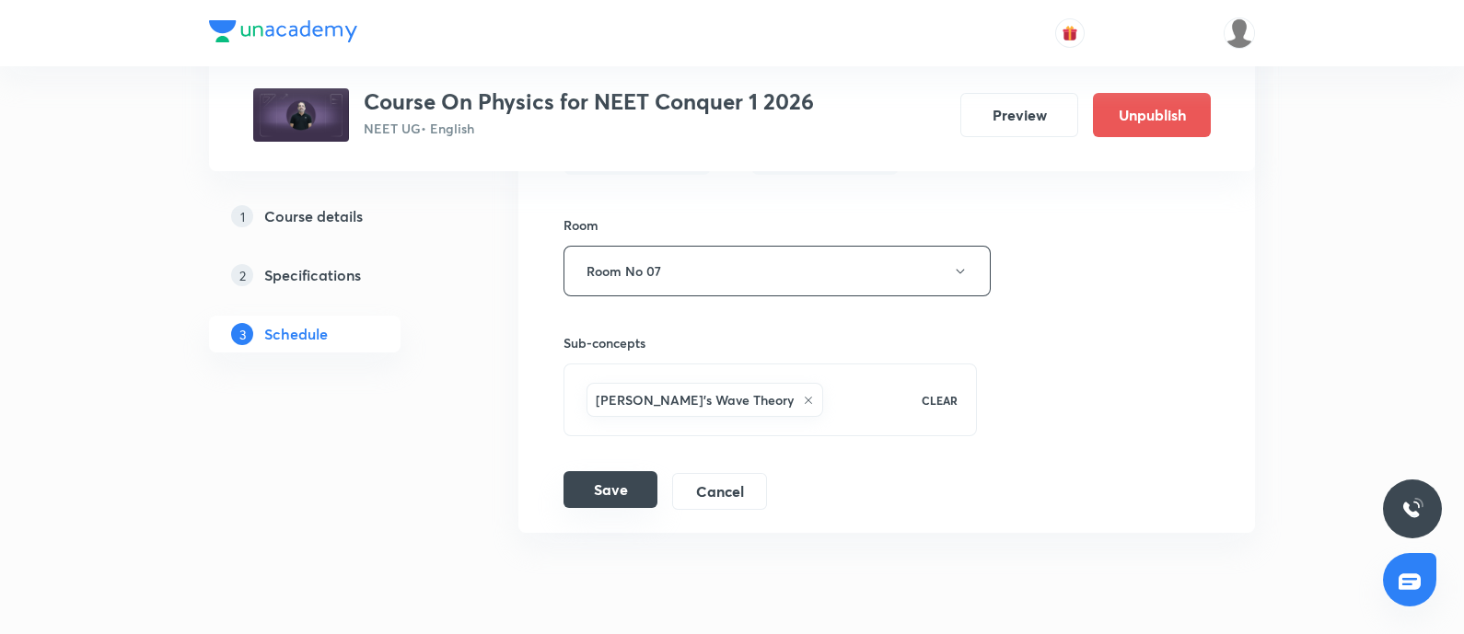
type input "Wave Optics - 02"
click at [612, 474] on button "Save" at bounding box center [610, 489] width 94 height 37
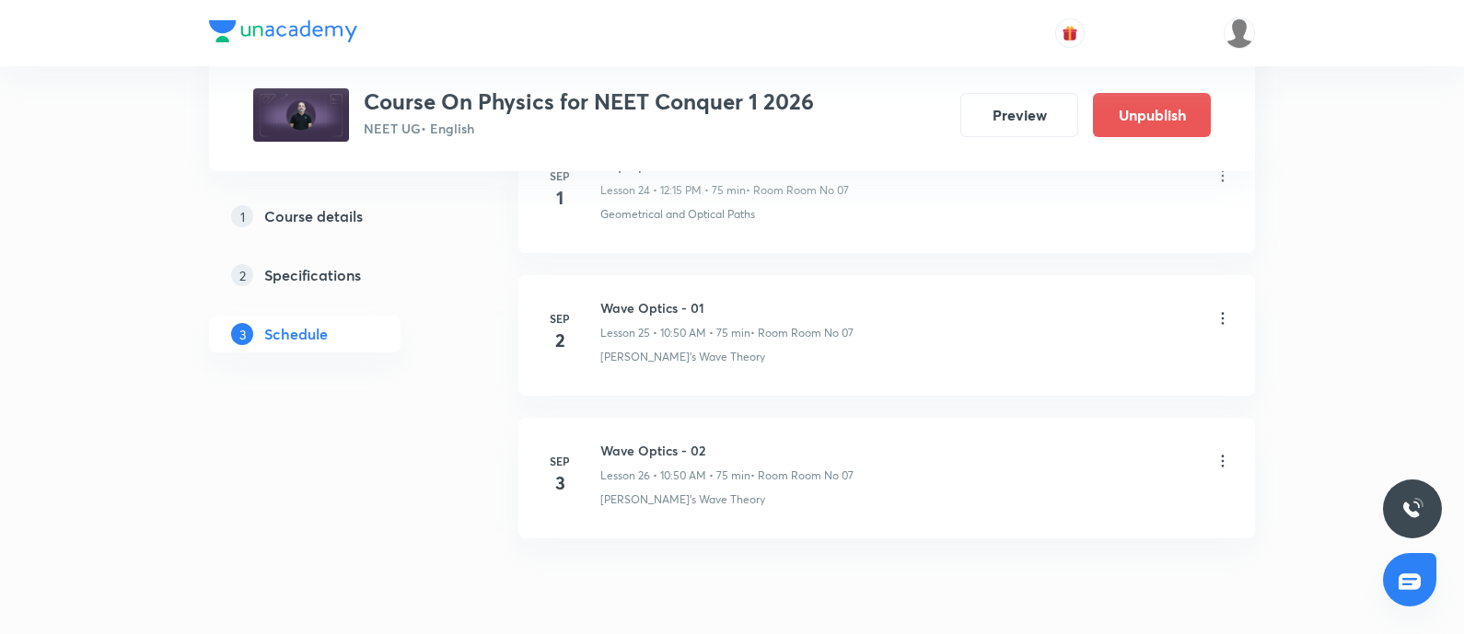
scroll to position [4541, 0]
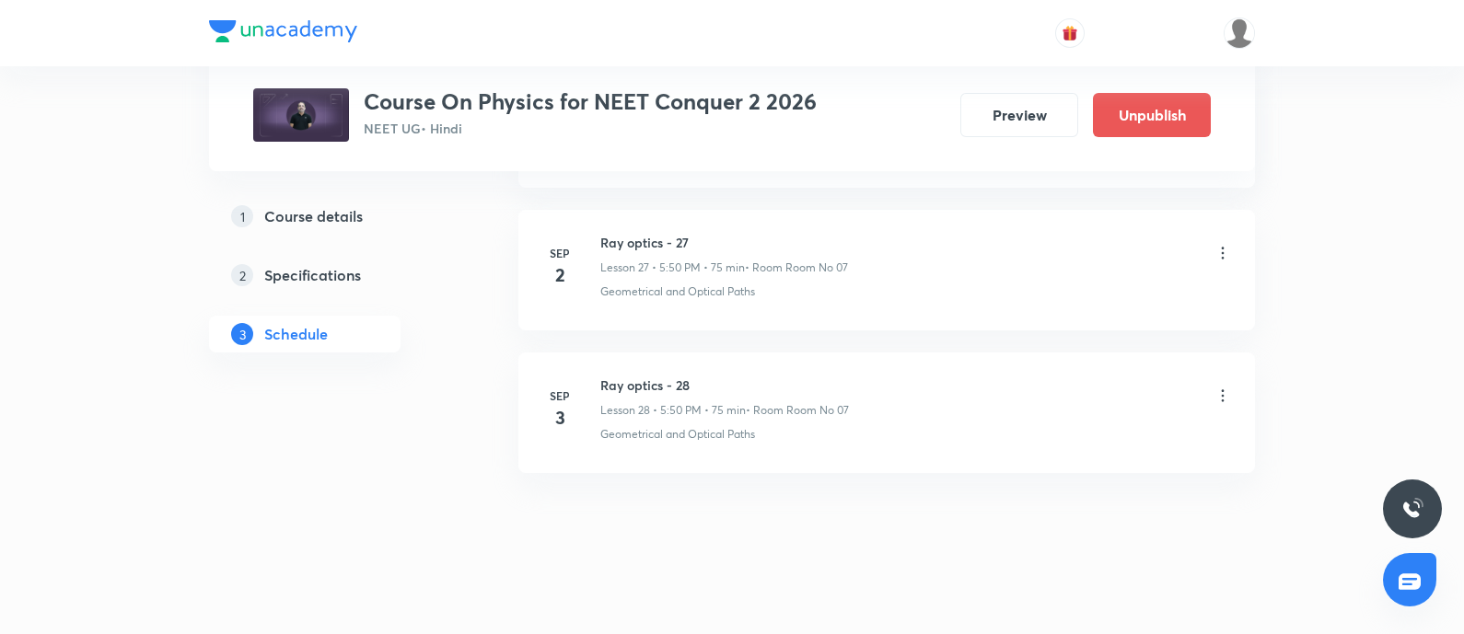
click at [1222, 244] on icon at bounding box center [1222, 253] width 18 height 18
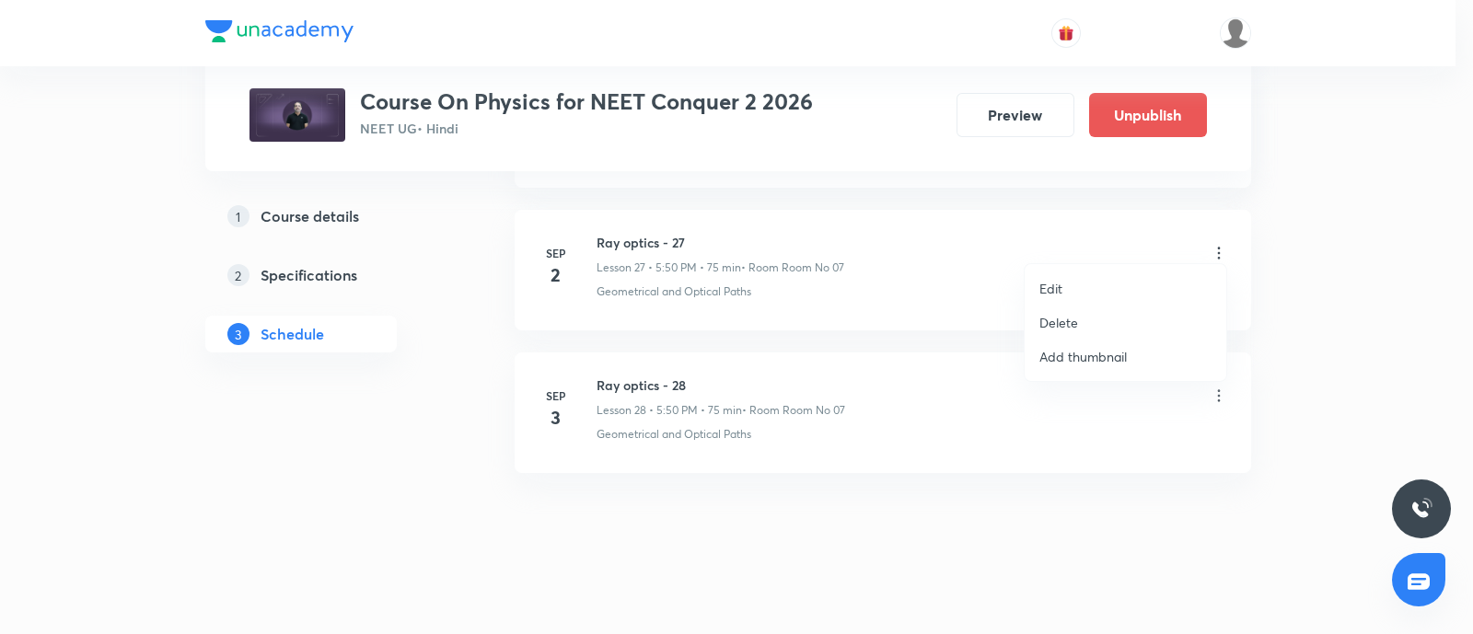
click at [1060, 292] on p "Edit" at bounding box center [1050, 288] width 23 height 19
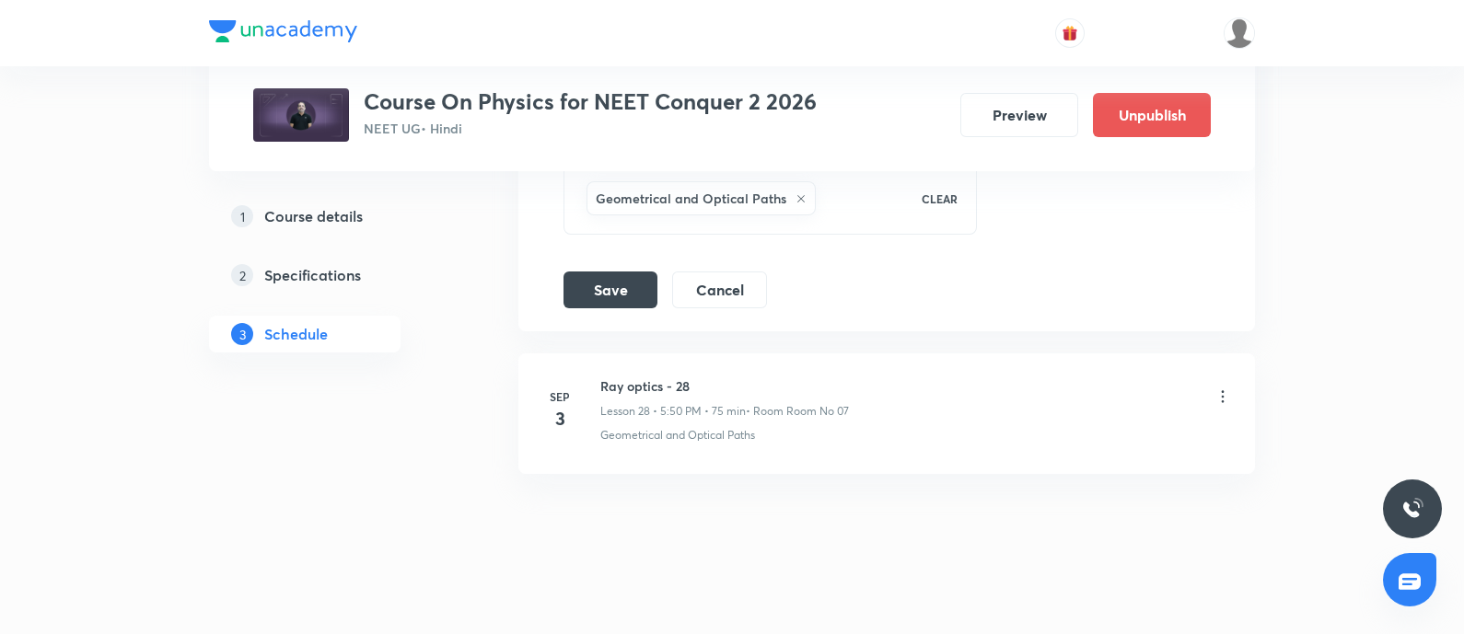
scroll to position [4625, 0]
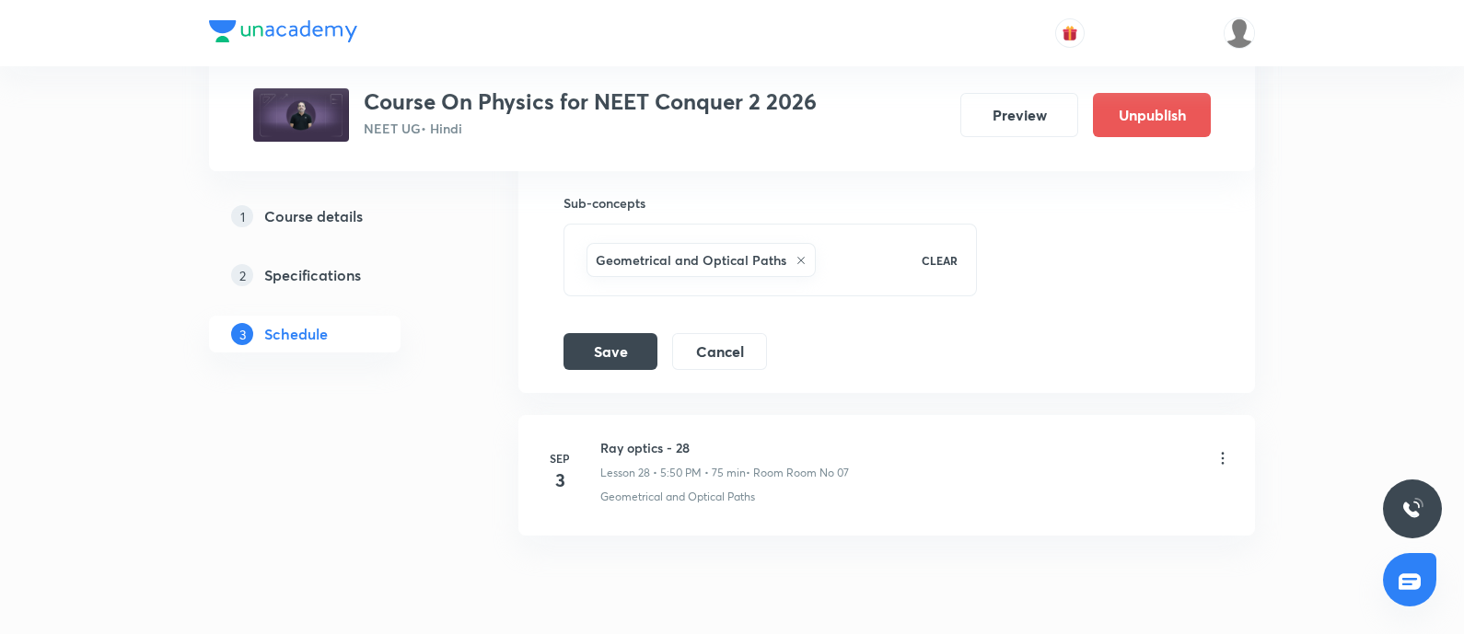
click at [796, 255] on icon at bounding box center [800, 260] width 11 height 11
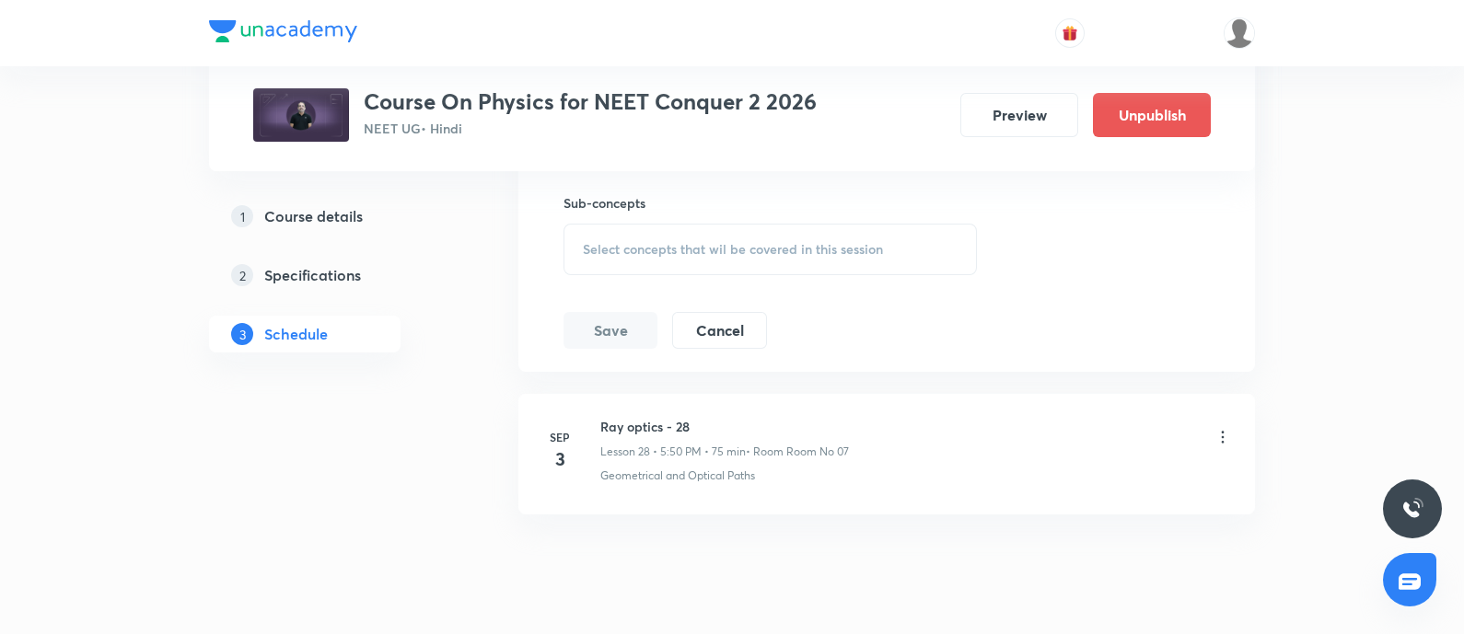
click at [672, 246] on span "Select concepts that wil be covered in this session" at bounding box center [733, 249] width 300 height 15
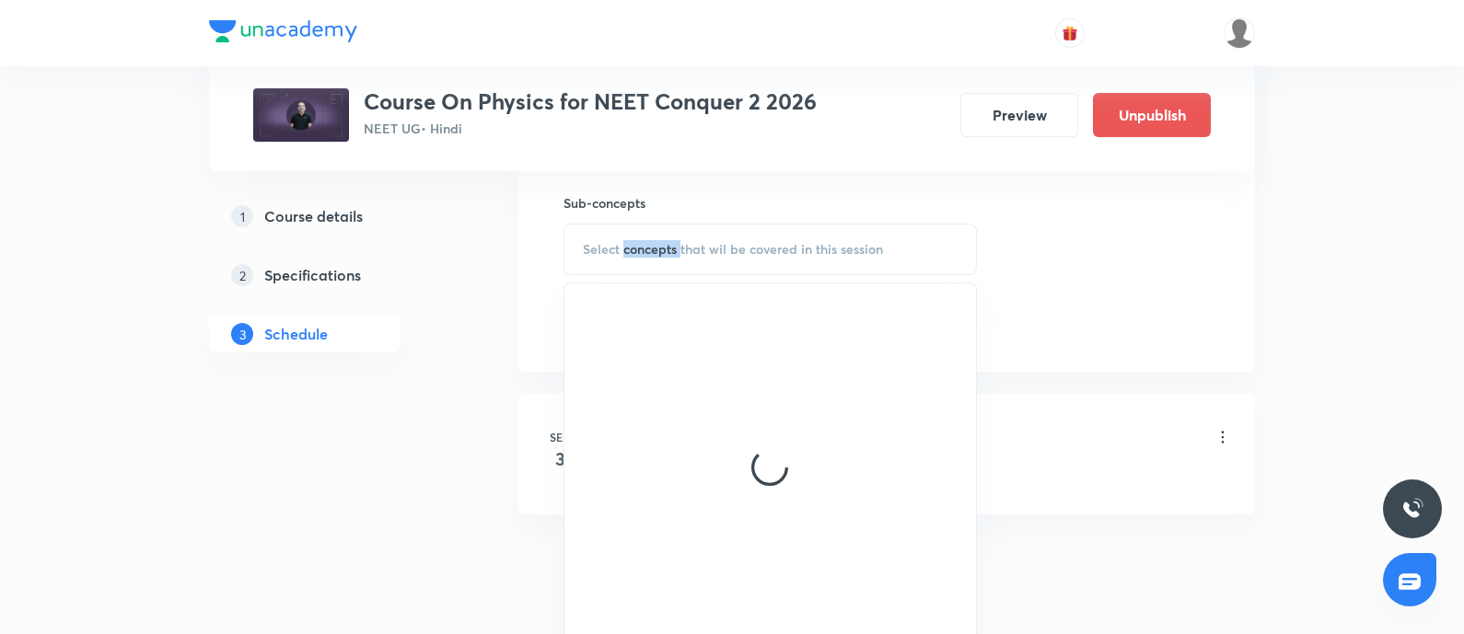
click at [672, 246] on span "Select concepts that wil be covered in this session" at bounding box center [733, 249] width 300 height 15
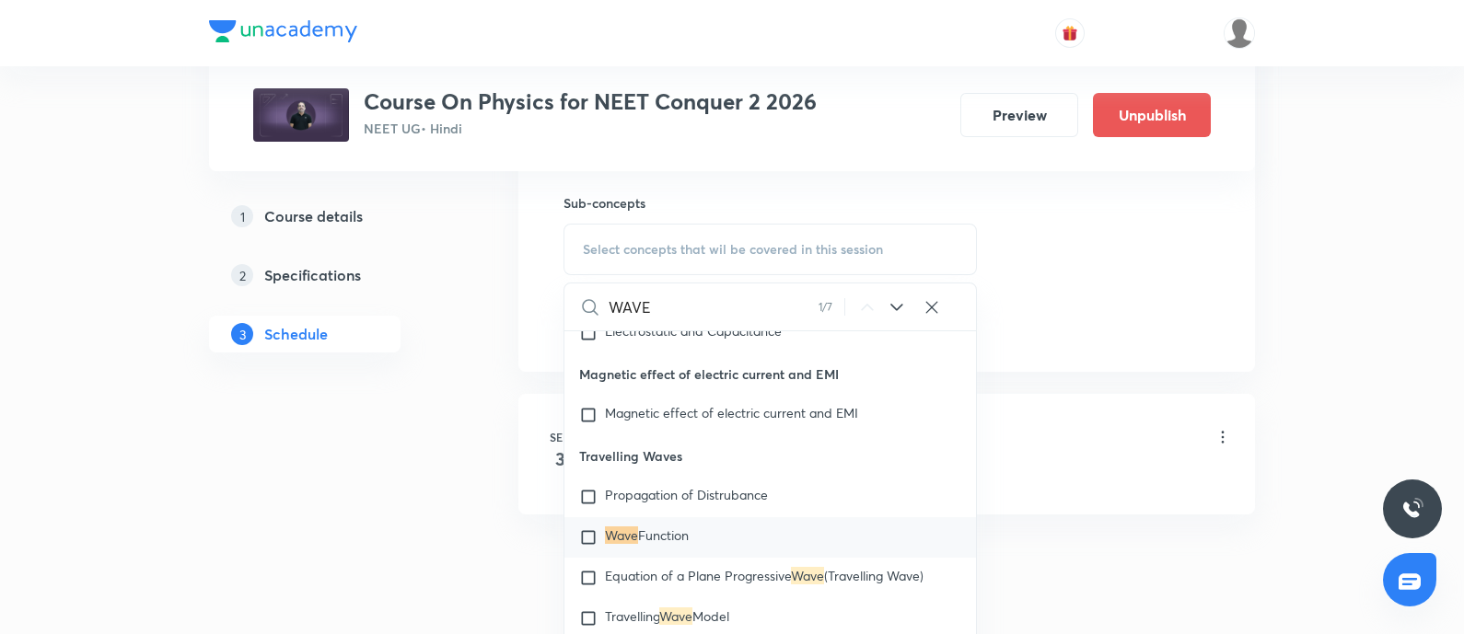
scroll to position [18627, 0]
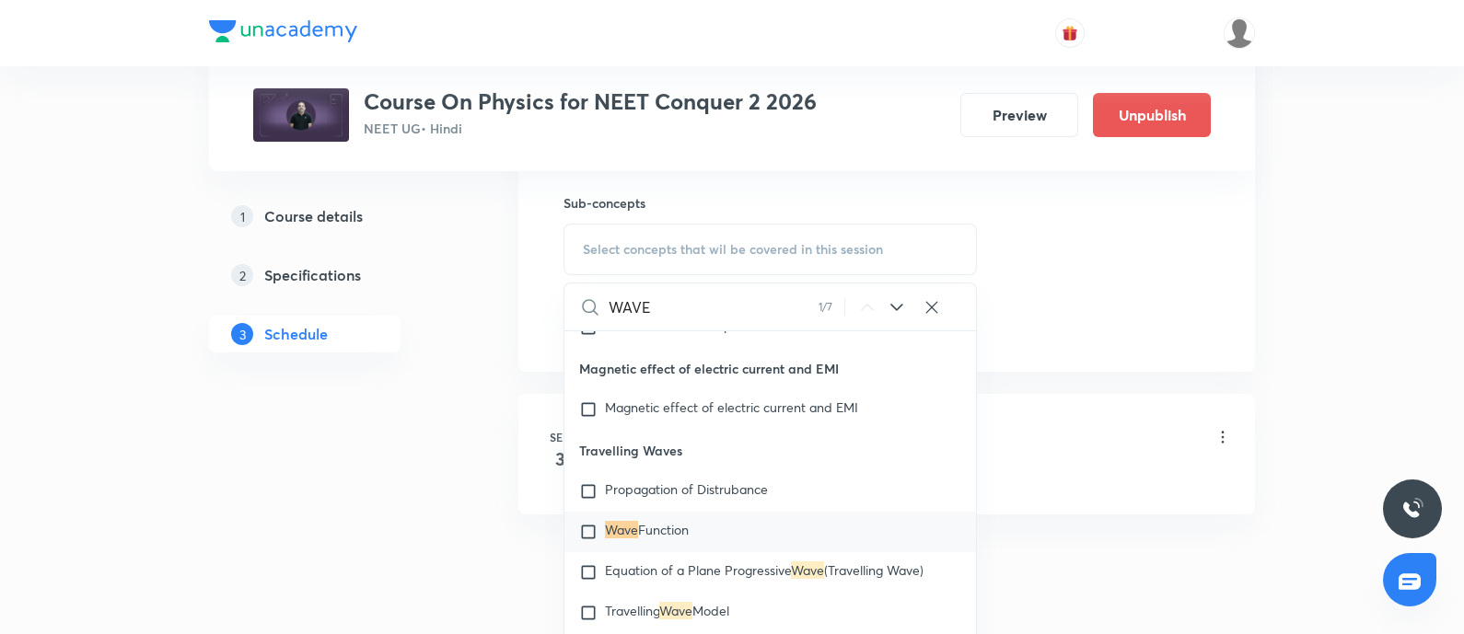
type input "WAVE"
click at [897, 304] on icon at bounding box center [896, 307] width 12 height 7
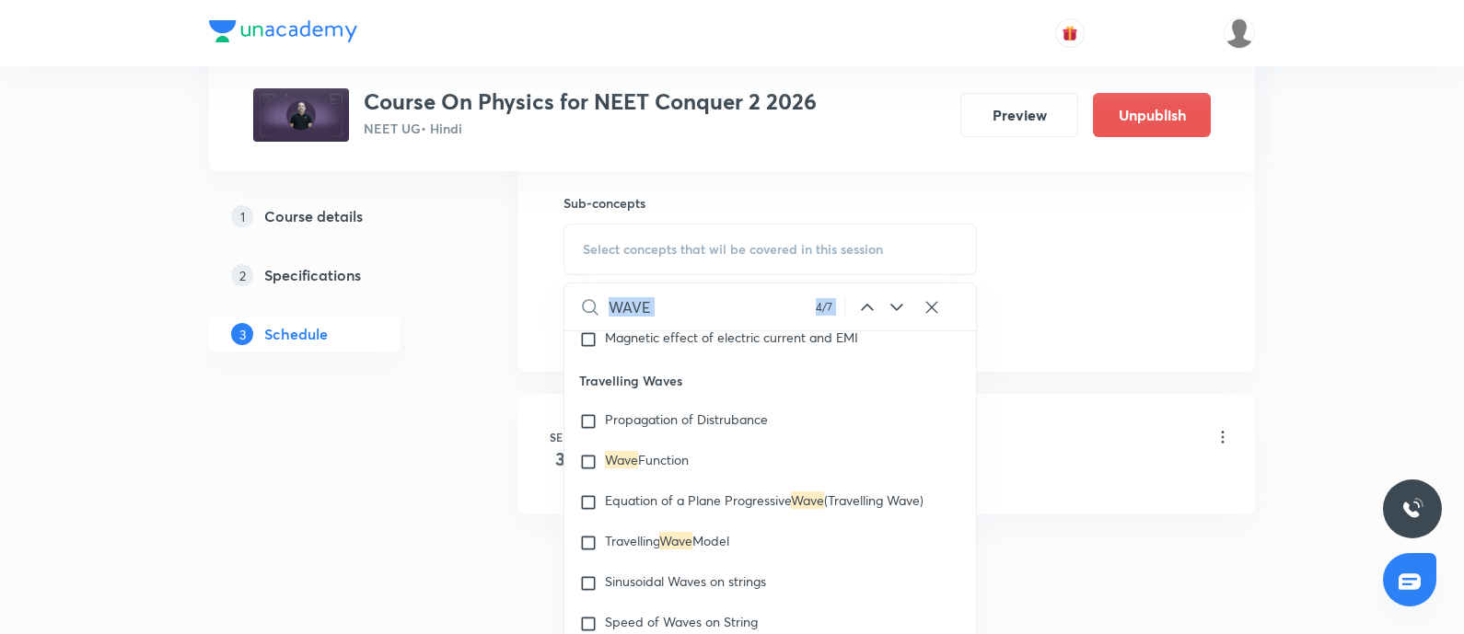
click at [897, 304] on icon at bounding box center [896, 307] width 12 height 7
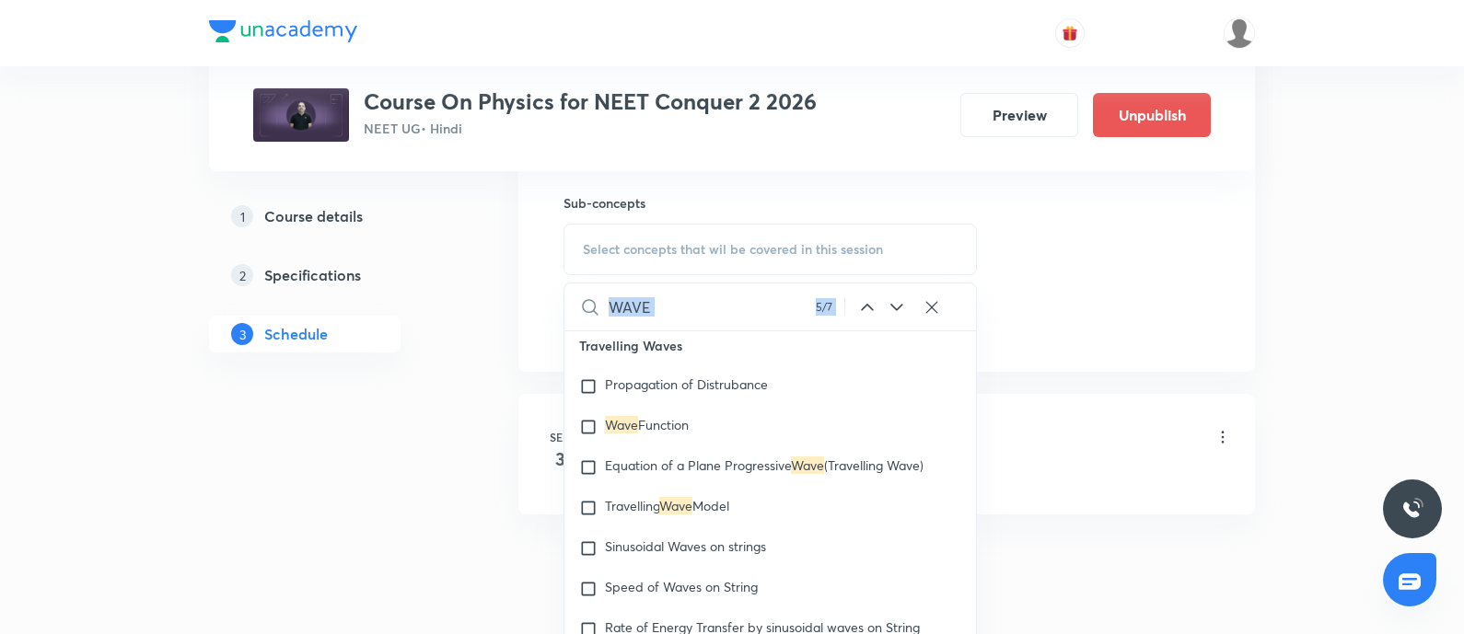
click at [897, 304] on icon at bounding box center [896, 307] width 12 height 7
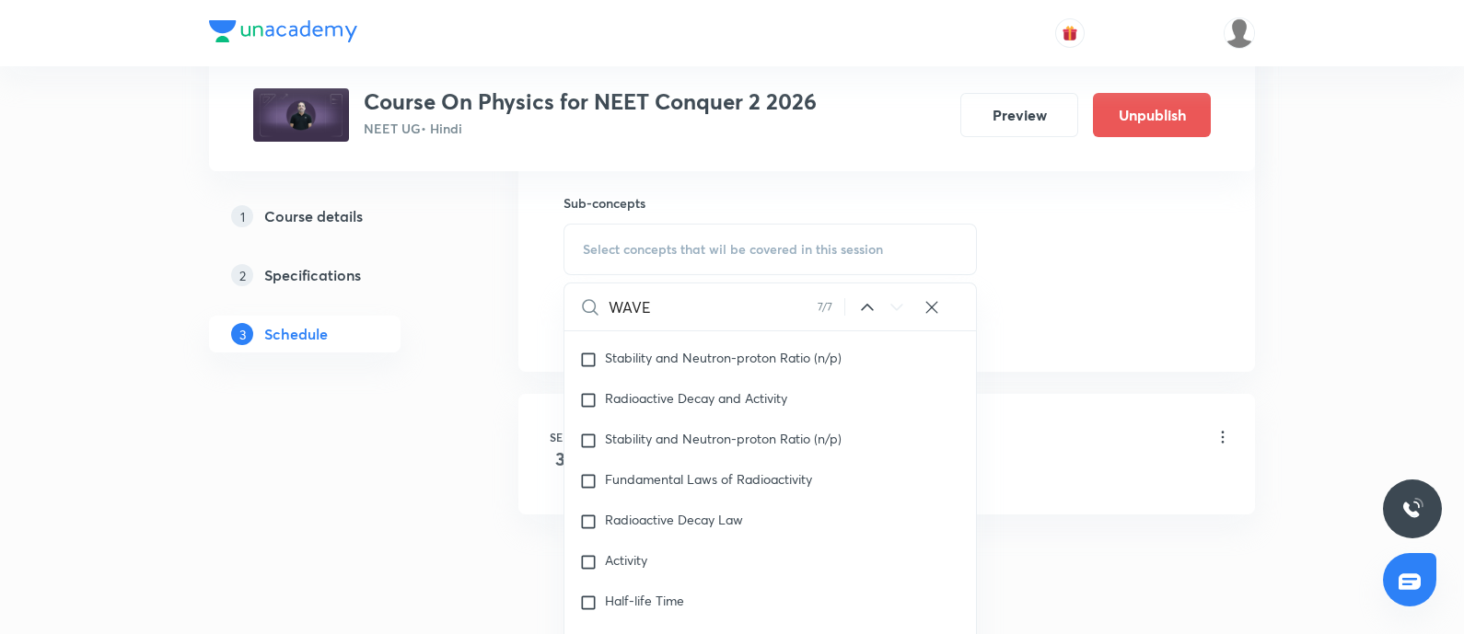
click at [897, 304] on icon at bounding box center [896, 307] width 12 height 7
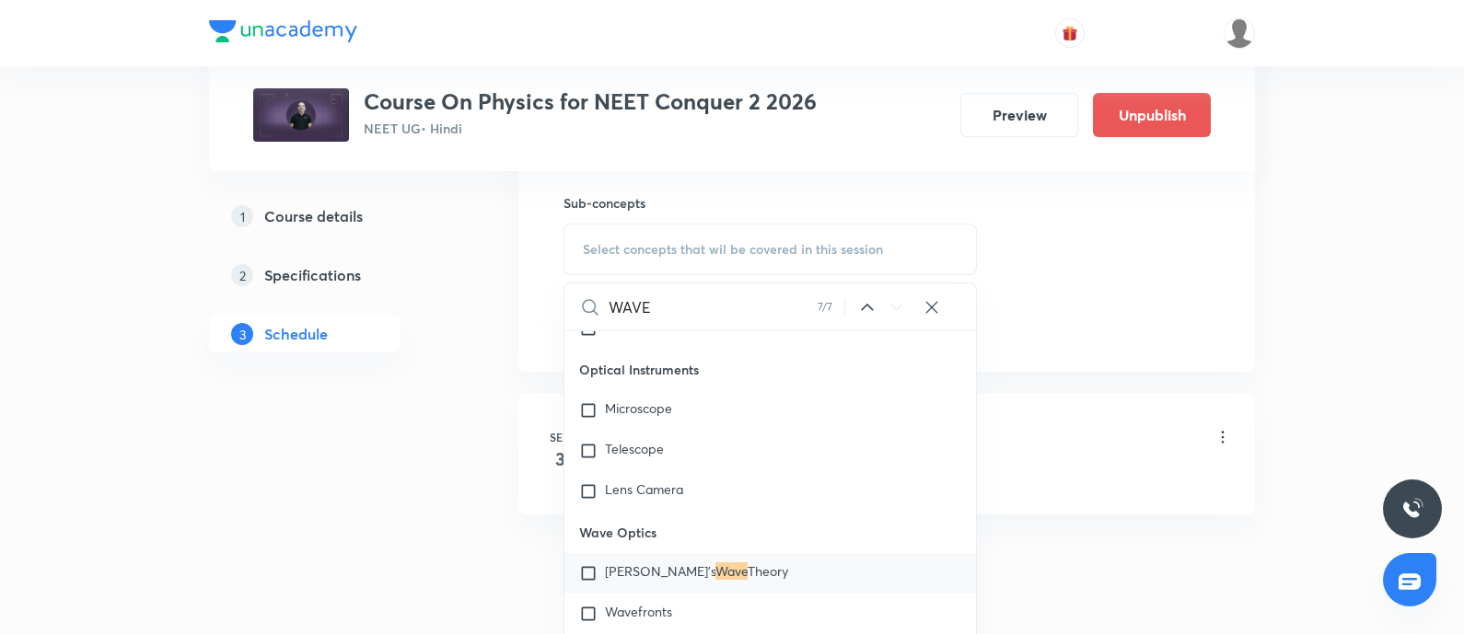
scroll to position [27083, 0]
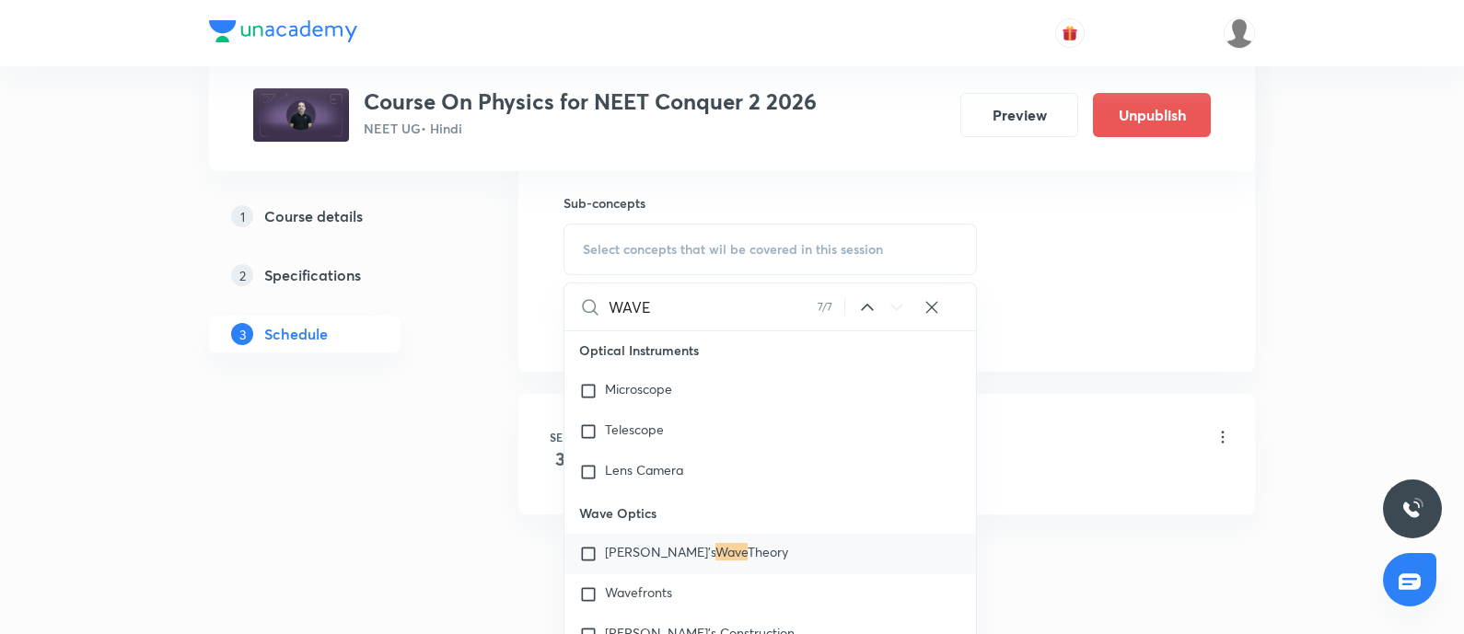
click at [632, 554] on span "[PERSON_NAME]'s" at bounding box center [660, 551] width 110 height 17
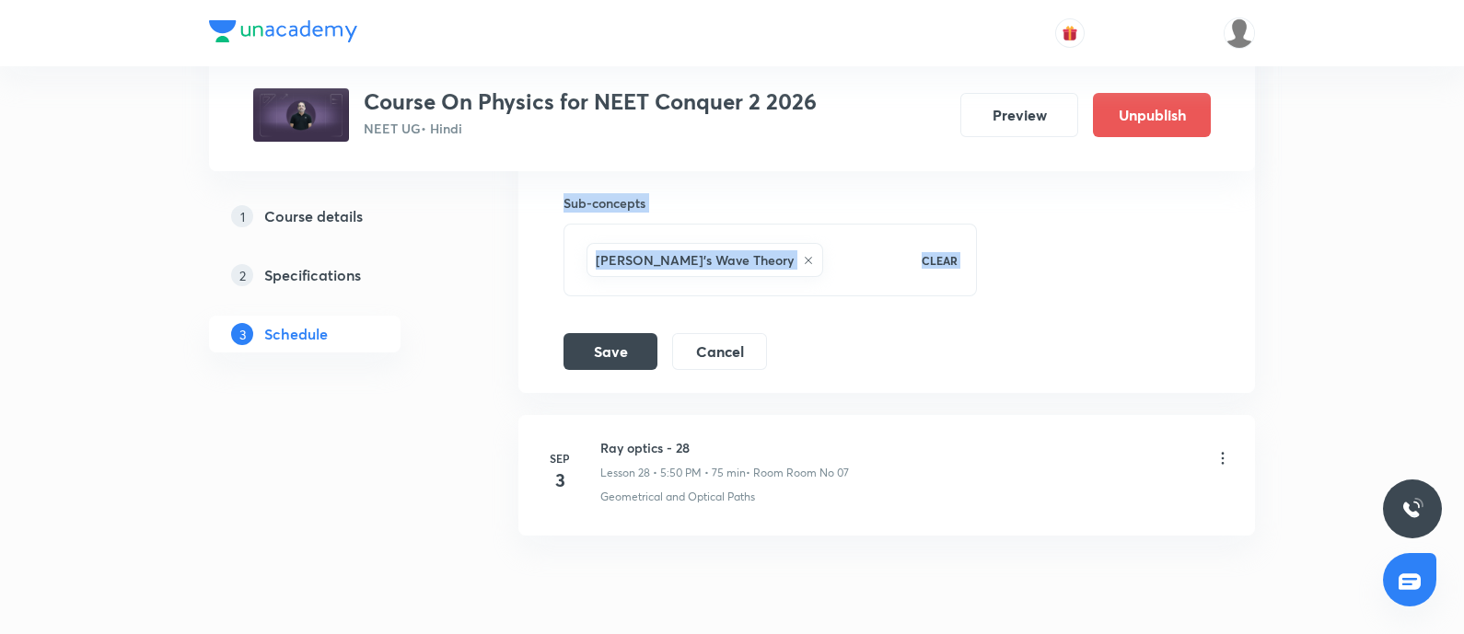
drag, startPoint x: 412, startPoint y: 324, endPoint x: 586, endPoint y: 318, distance: 174.1
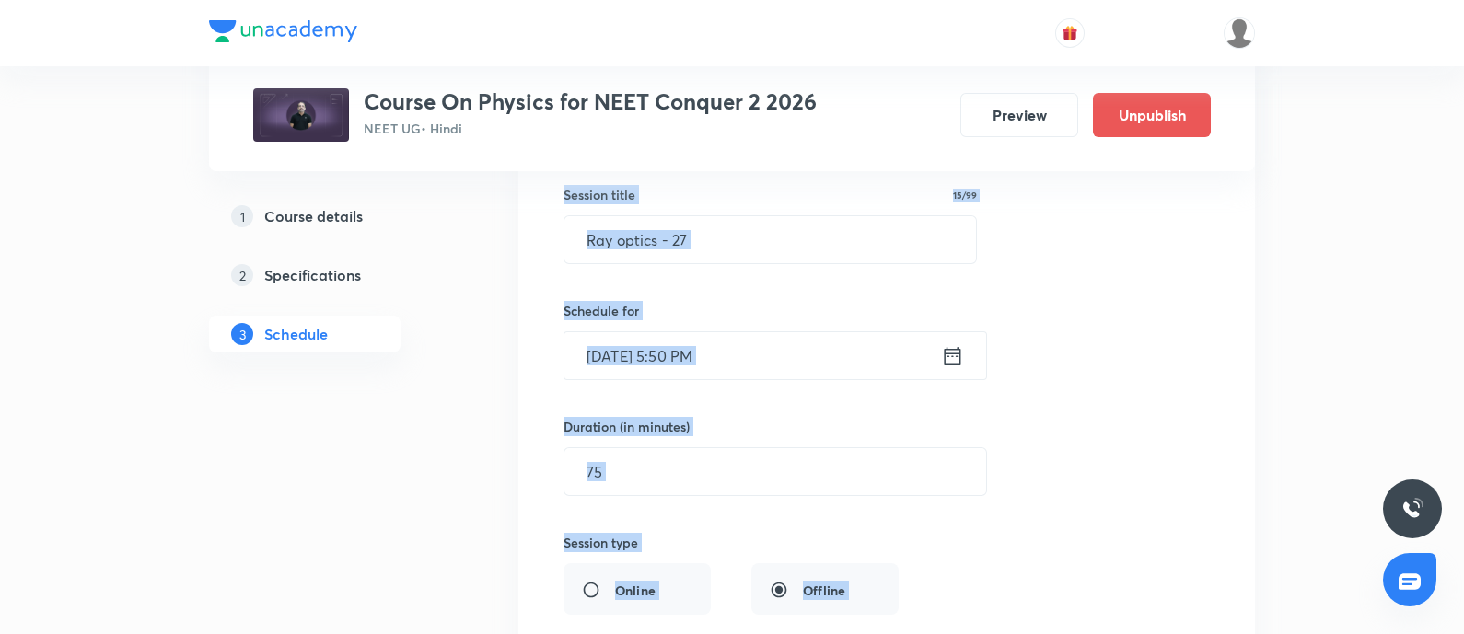
scroll to position [3961, 0]
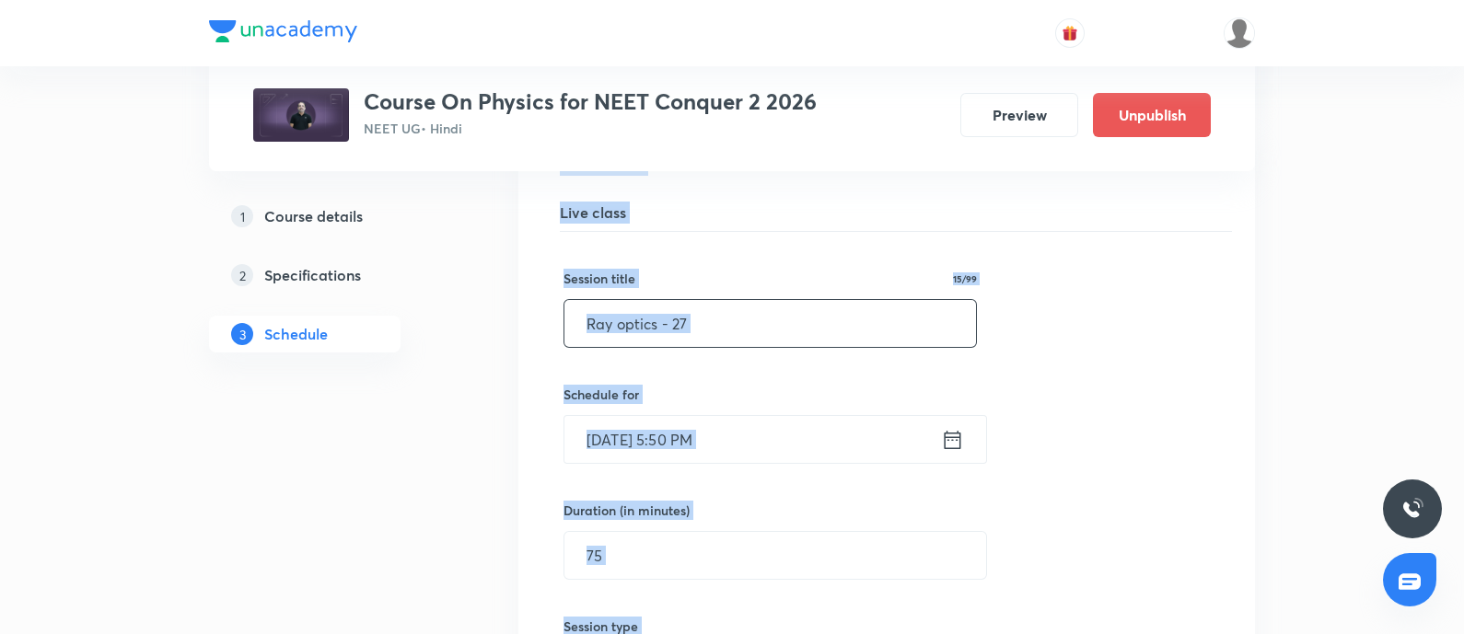
click at [756, 300] on input "Ray optics - 27" at bounding box center [770, 323] width 412 height 47
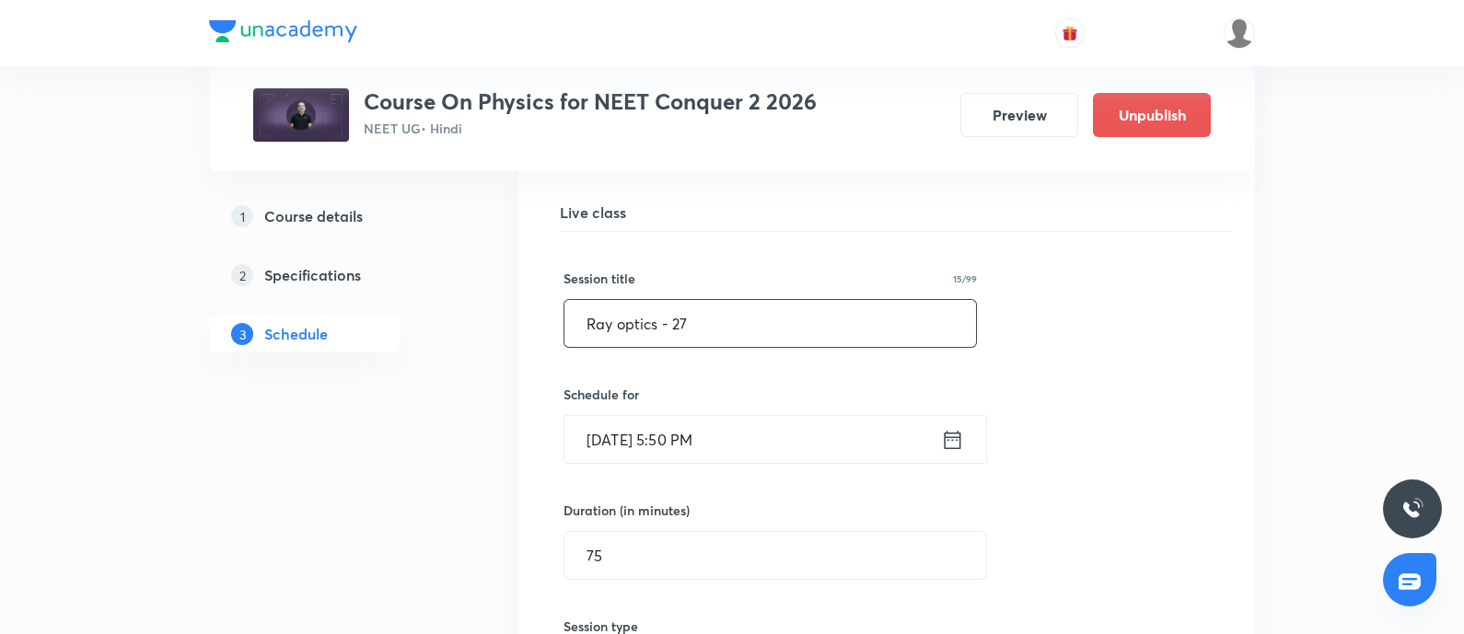
click at [727, 319] on input "Ray optics - 27" at bounding box center [770, 323] width 412 height 47
paste input "Wave Optics - 01"
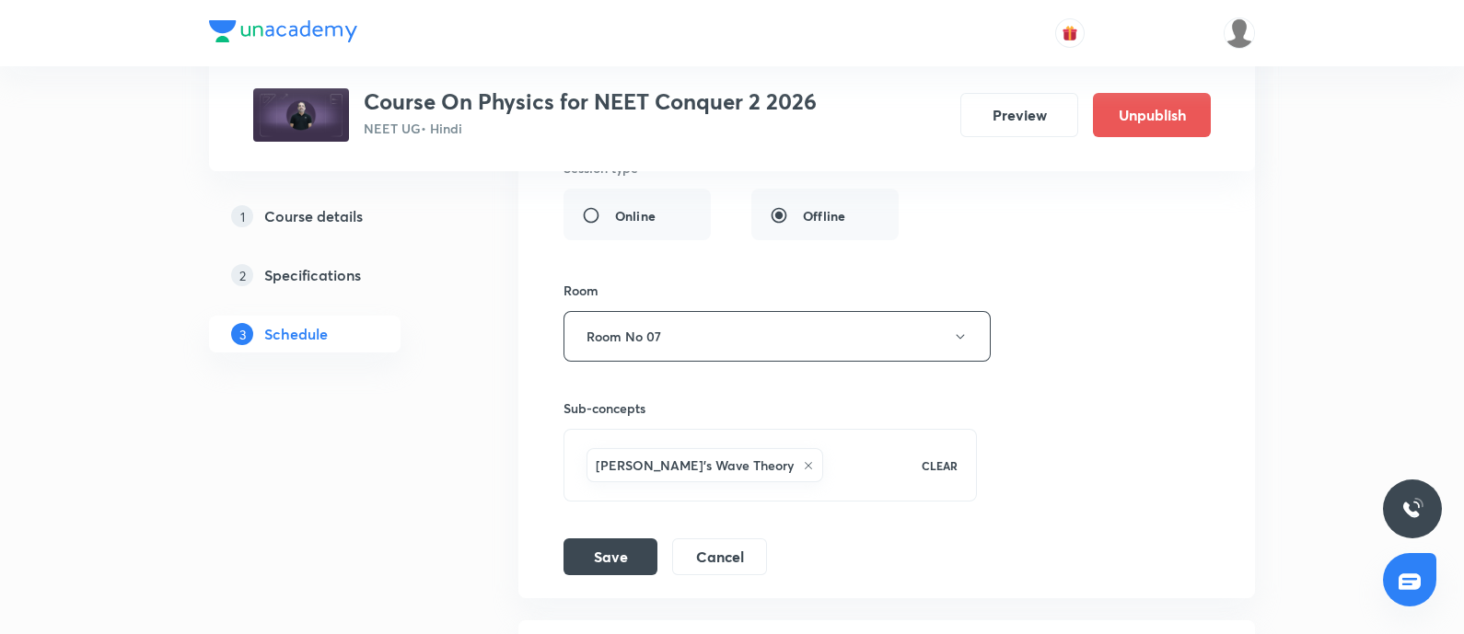
scroll to position [4419, 0]
type input "Wave Optics - 01"
click at [611, 541] on button "Save" at bounding box center [610, 555] width 94 height 37
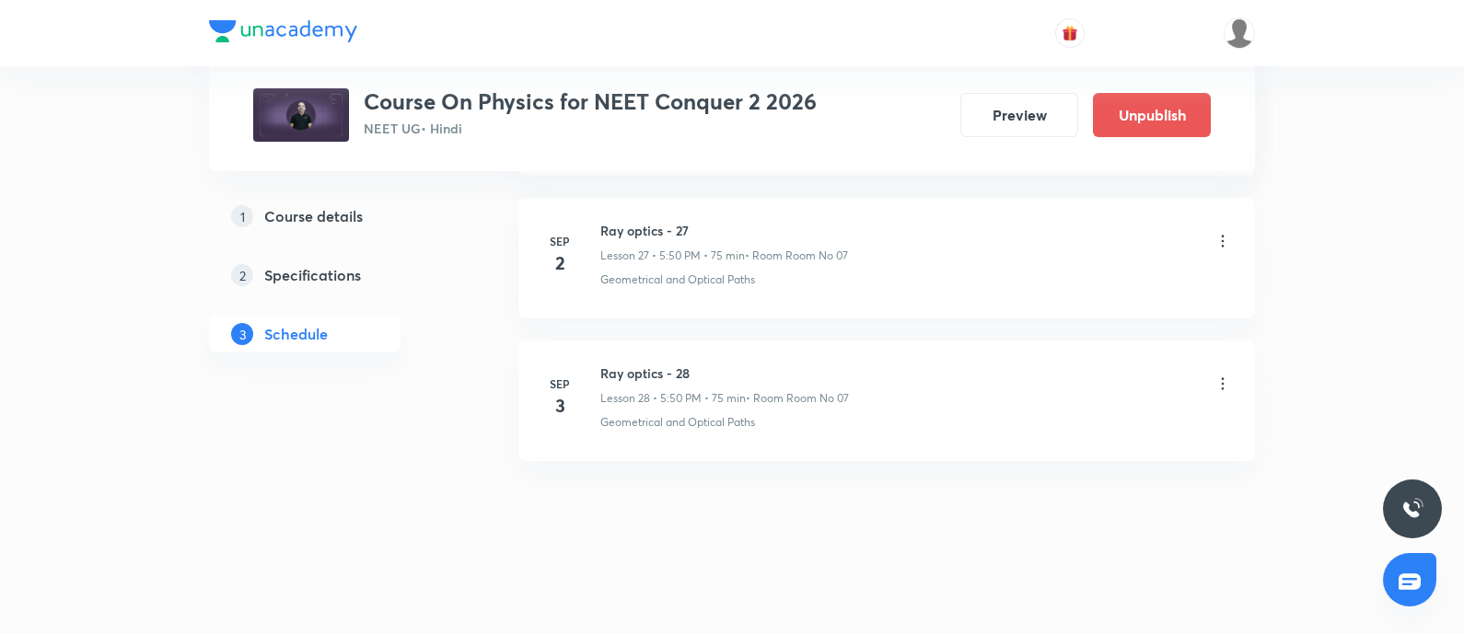
scroll to position [3981, 0]
click at [1222, 389] on icon at bounding box center [1223, 395] width 3 height 12
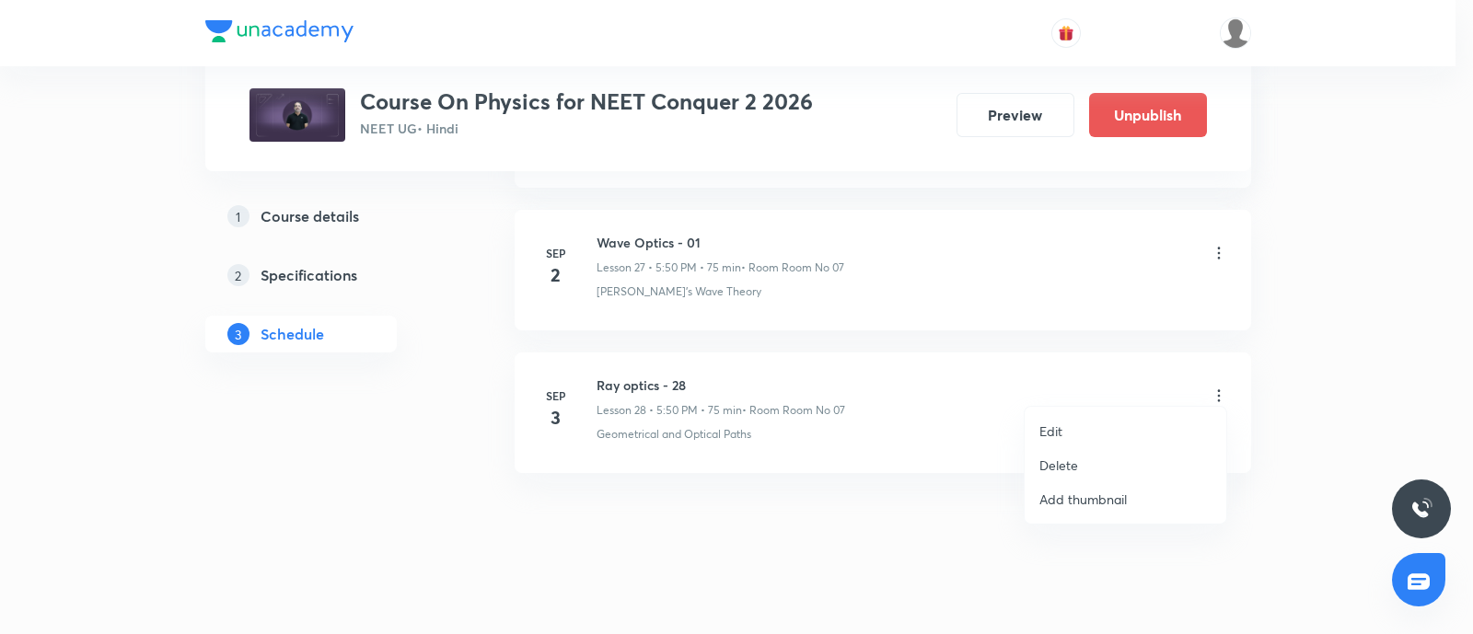
click at [1074, 420] on li "Edit" at bounding box center [1126, 431] width 202 height 34
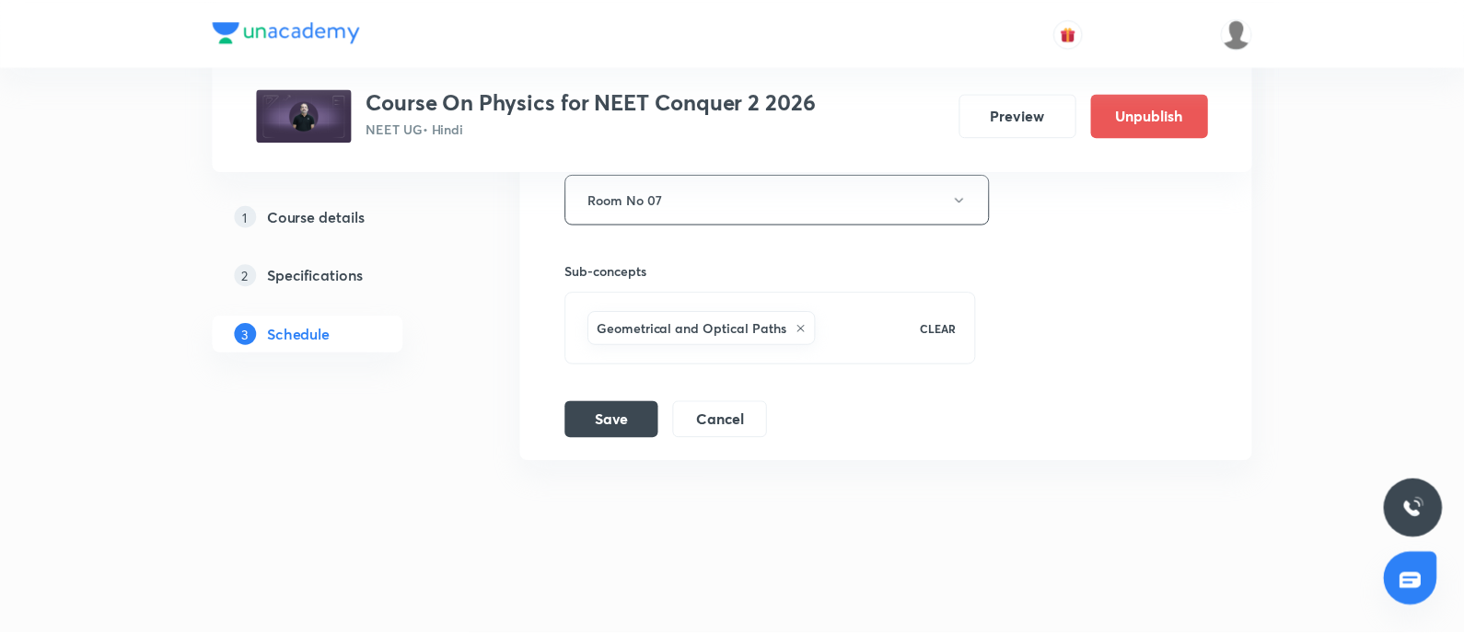
scroll to position [4686, 0]
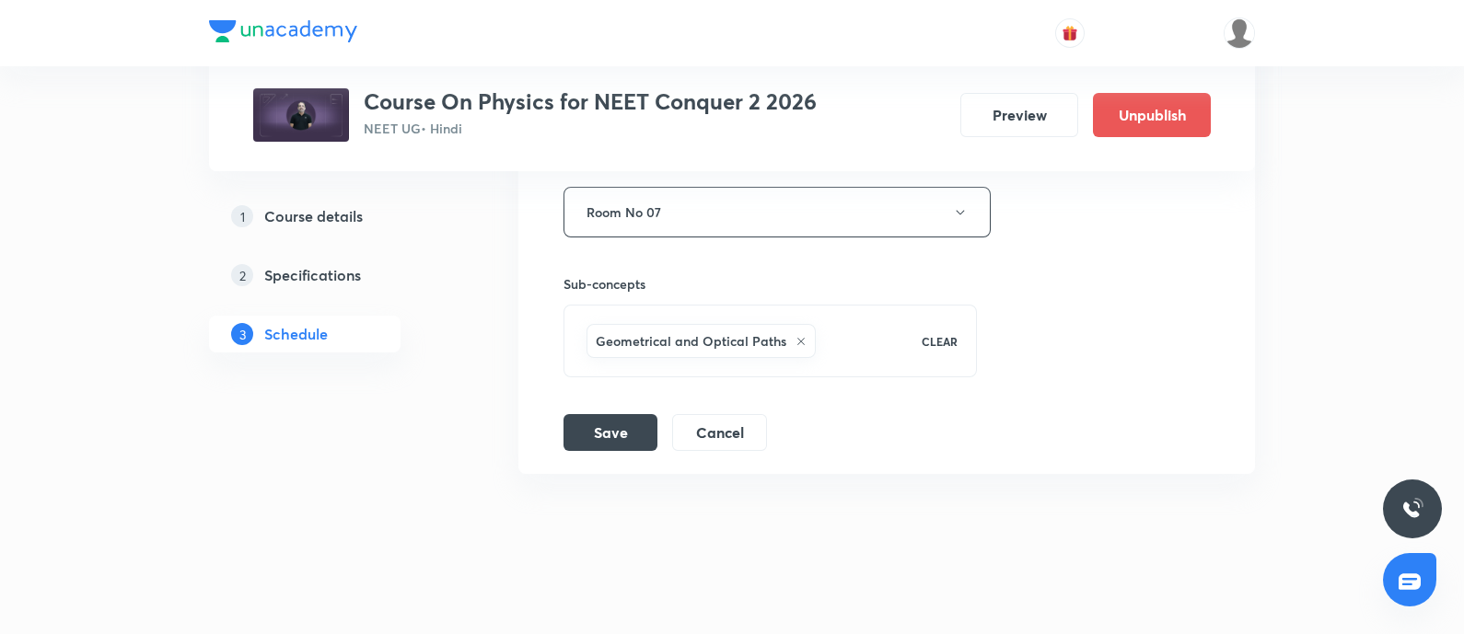
click at [795, 336] on icon at bounding box center [800, 341] width 11 height 11
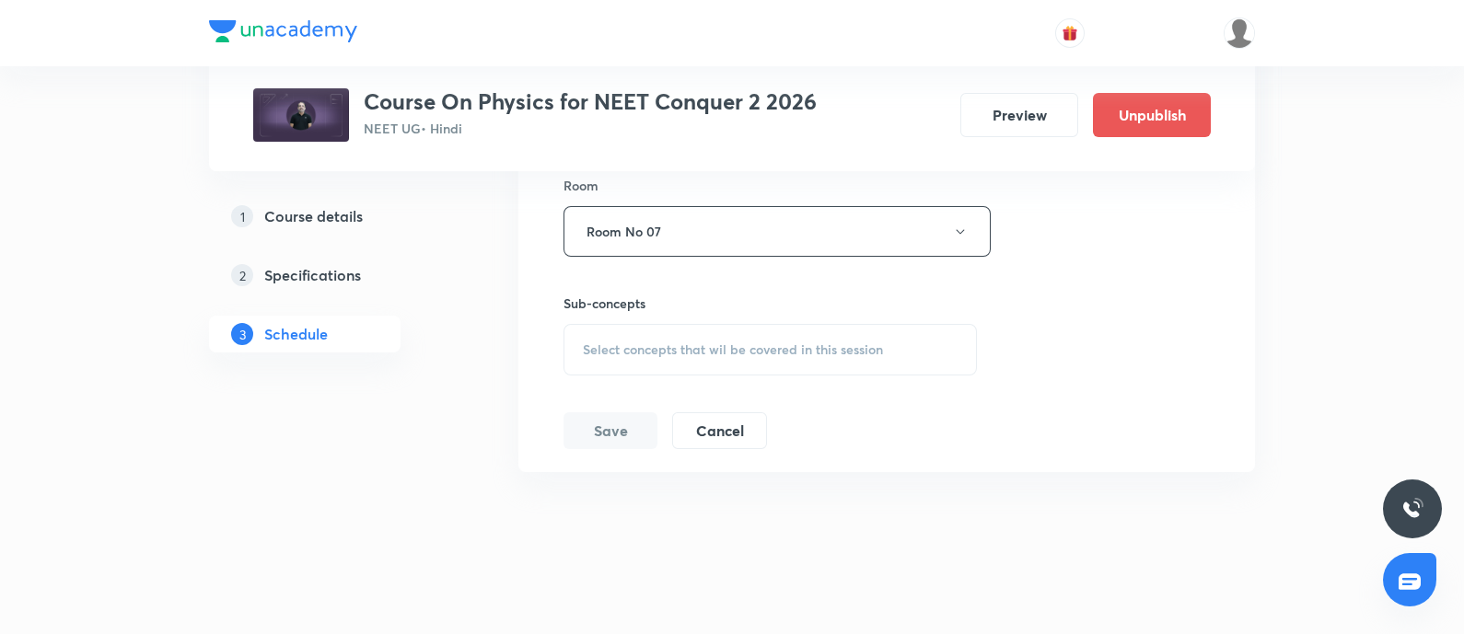
click at [707, 344] on span "Select concepts that wil be covered in this session" at bounding box center [733, 350] width 300 height 15
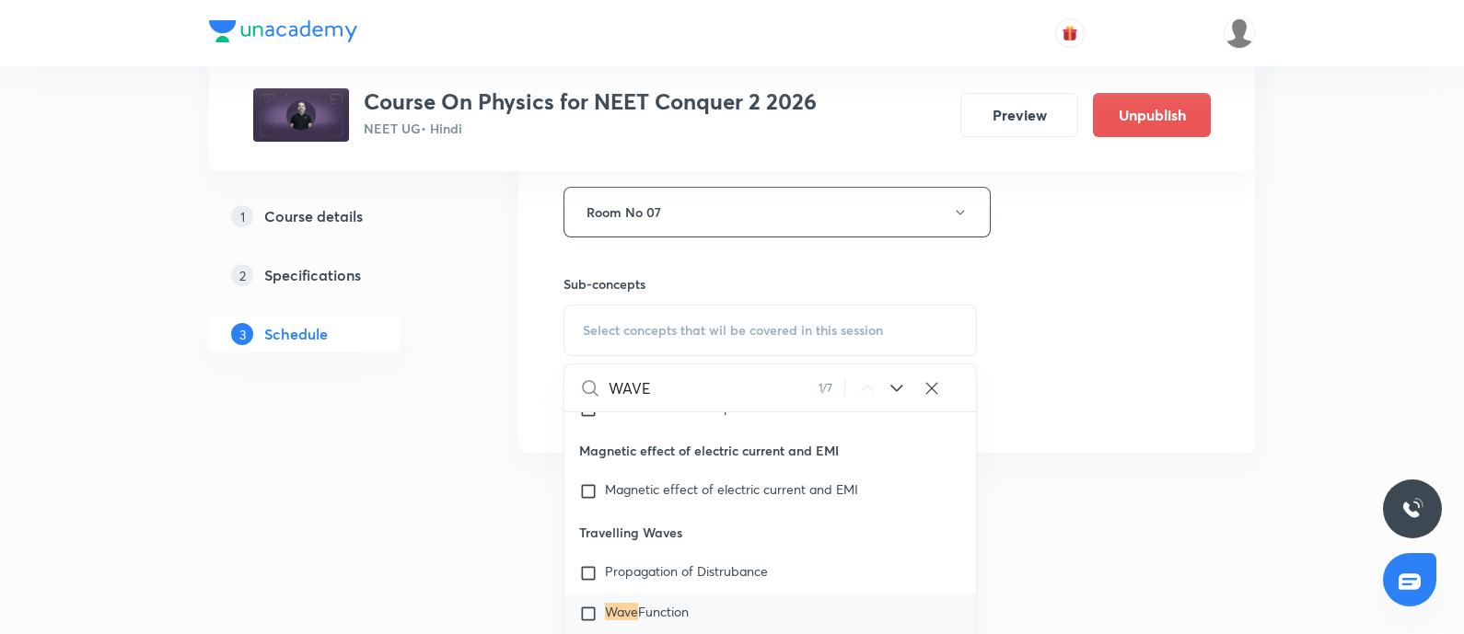
scroll to position [18627, 0]
type input "WAVE"
click at [898, 377] on icon at bounding box center [897, 388] width 22 height 22
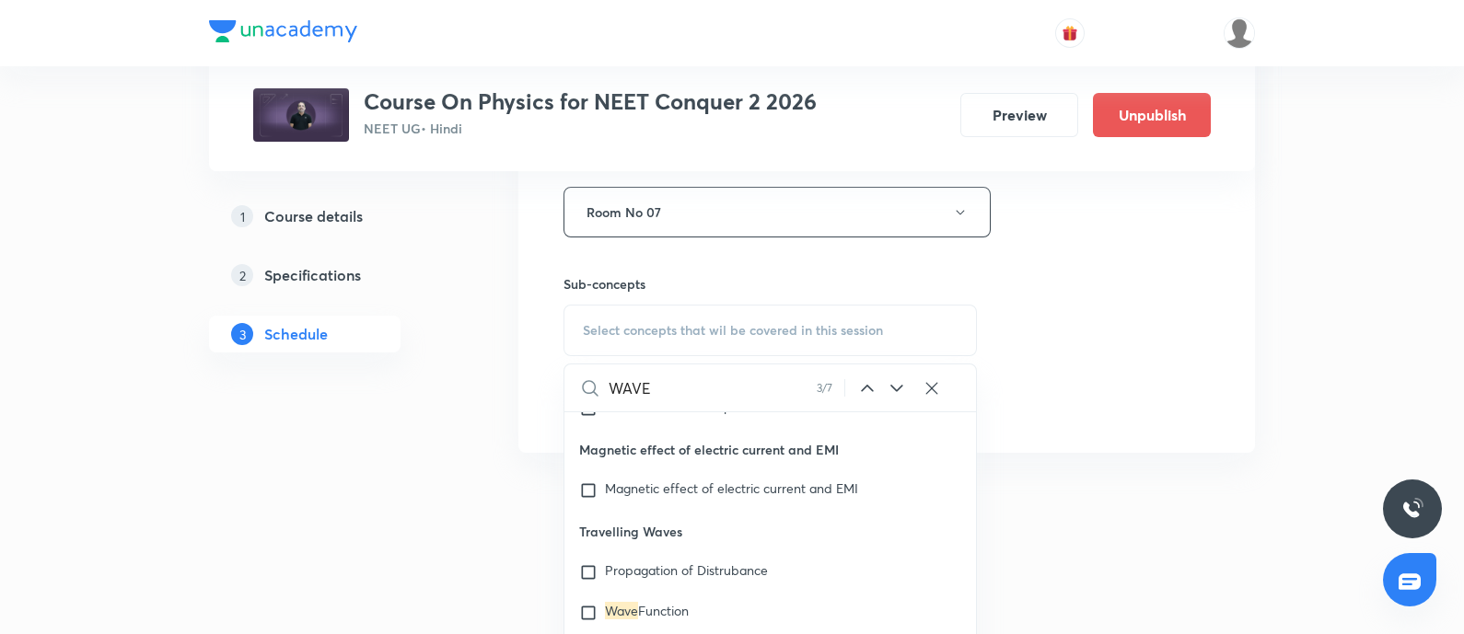
click at [898, 377] on icon at bounding box center [897, 388] width 22 height 22
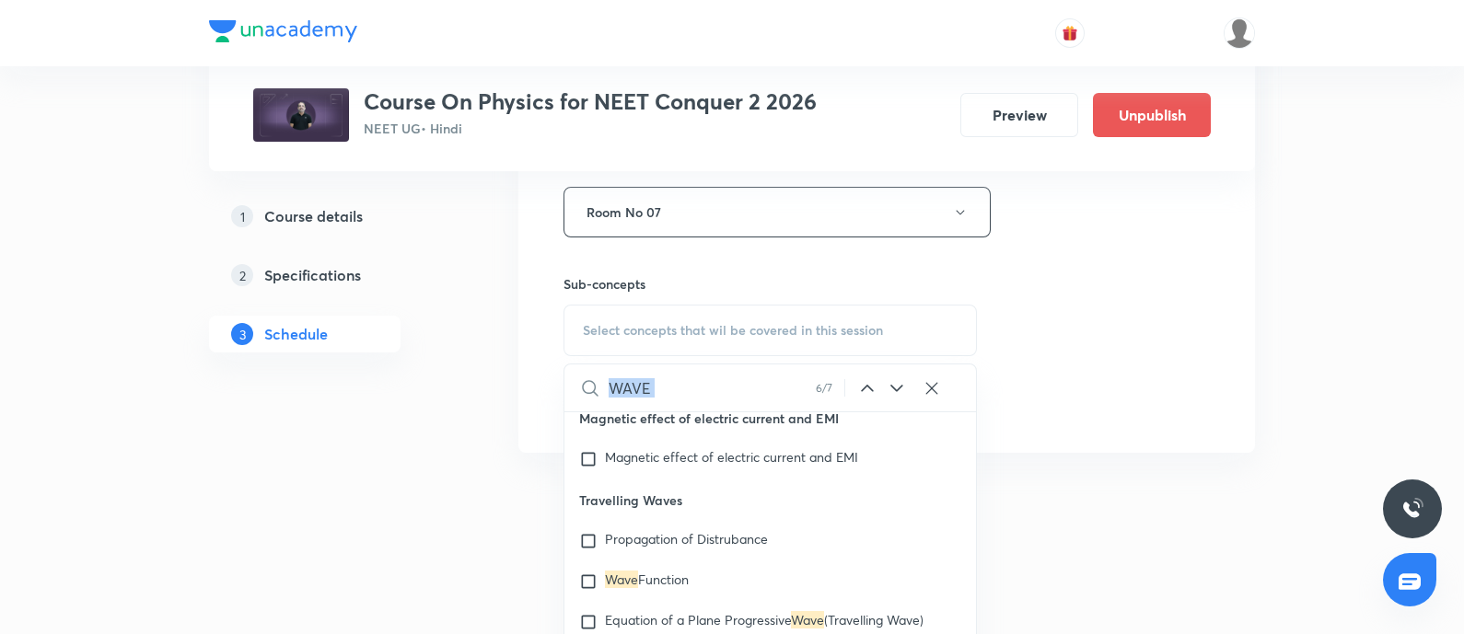
click at [898, 377] on icon at bounding box center [897, 388] width 22 height 22
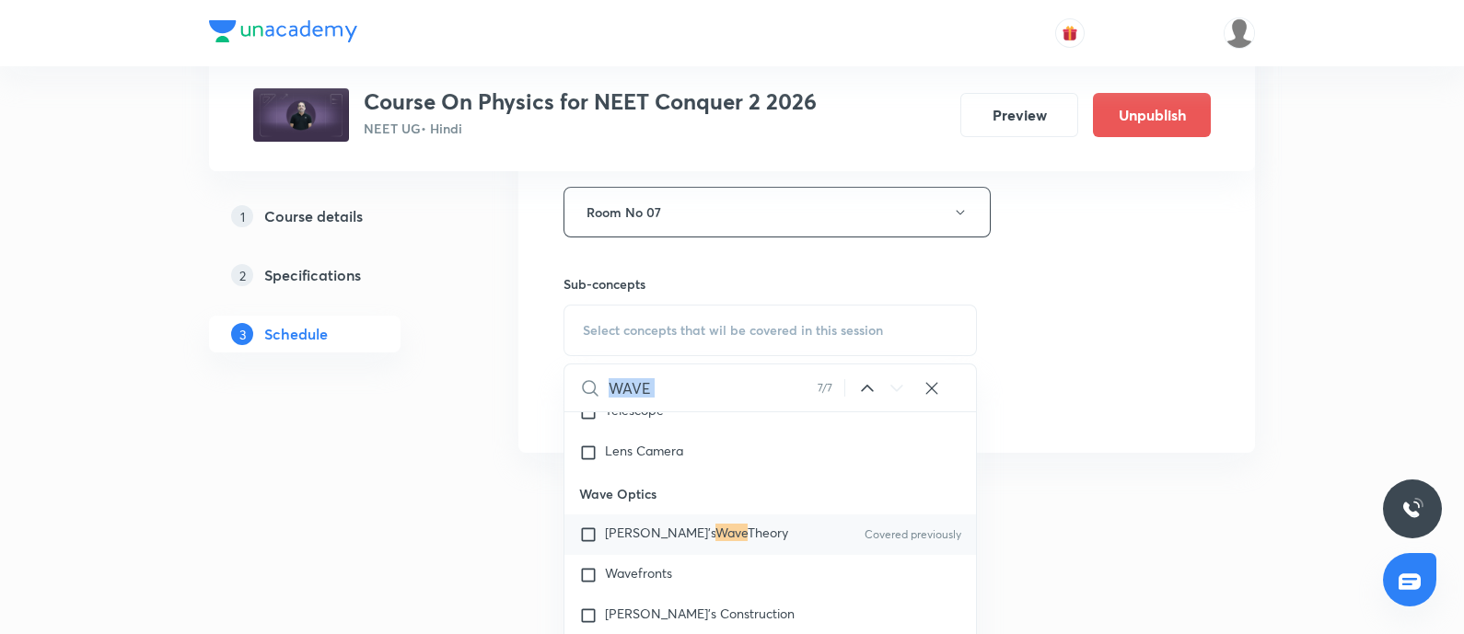
scroll to position [27184, 0]
click at [589, 535] on input "checkbox" at bounding box center [592, 534] width 26 height 18
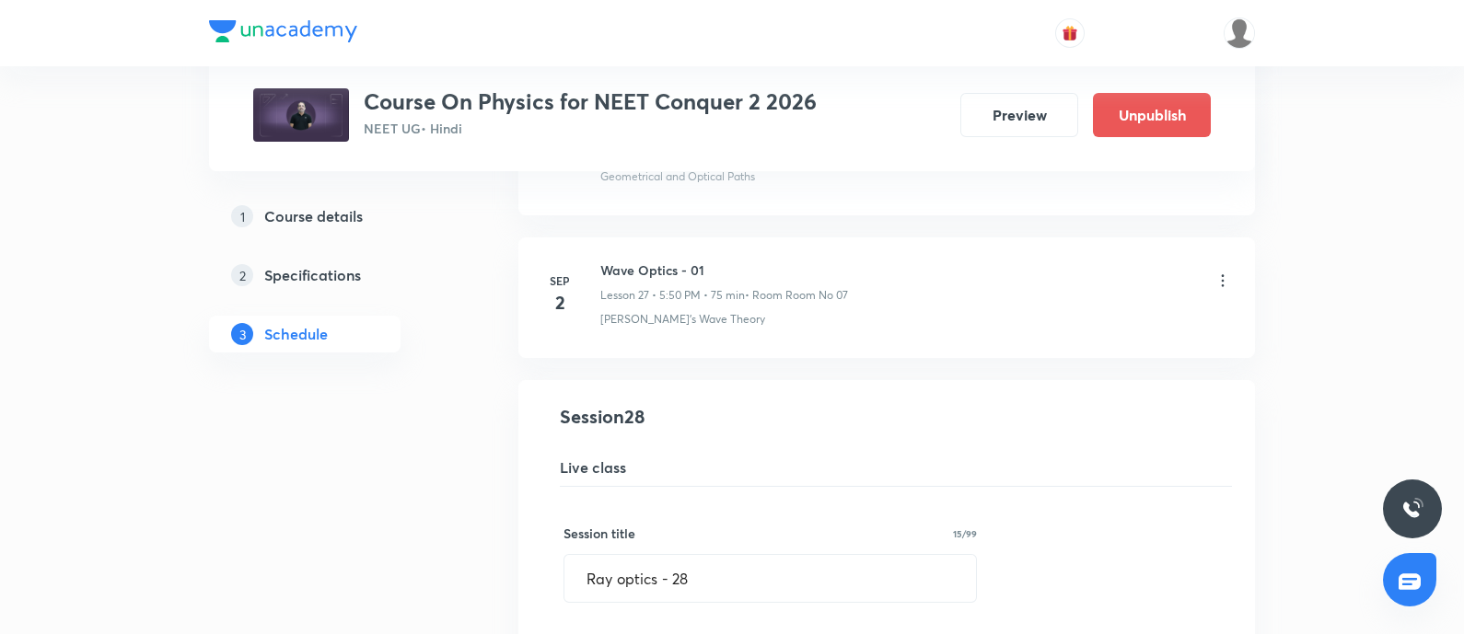
scroll to position [3847, 0]
click at [710, 576] on input "Ray optics - 28" at bounding box center [770, 580] width 412 height 47
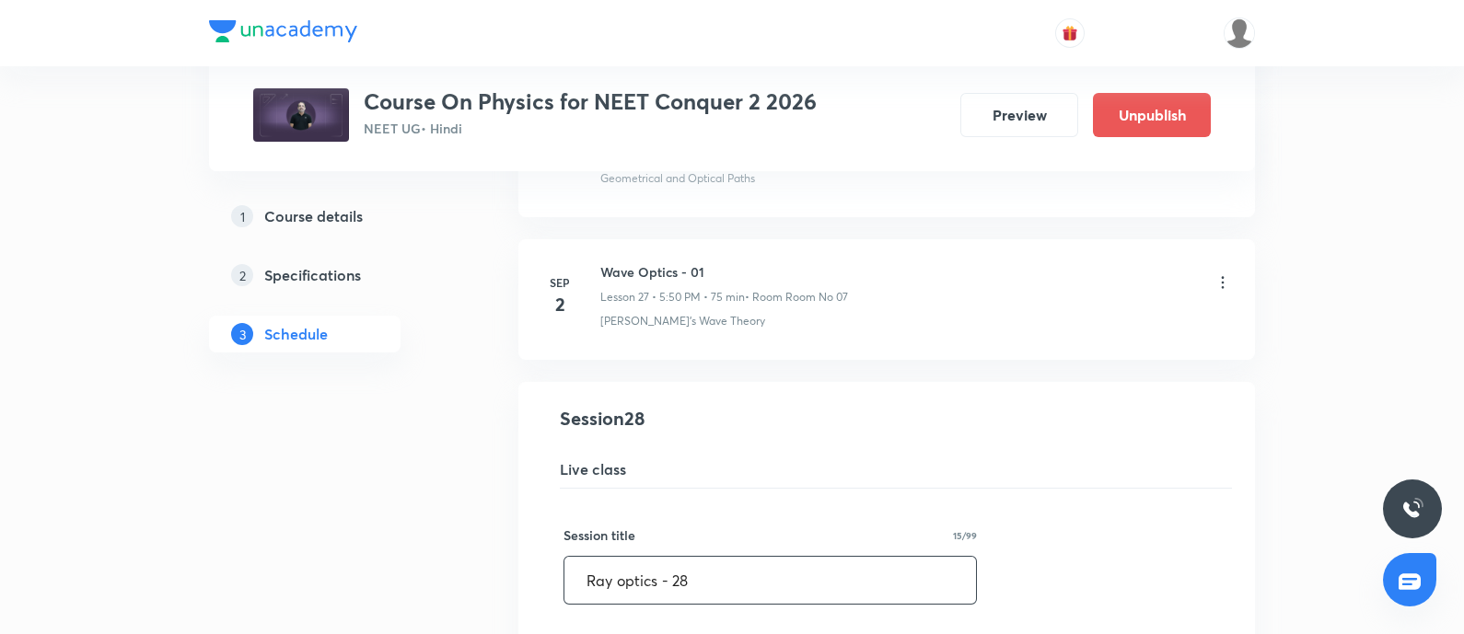
paste input "Wave Optics - 01"
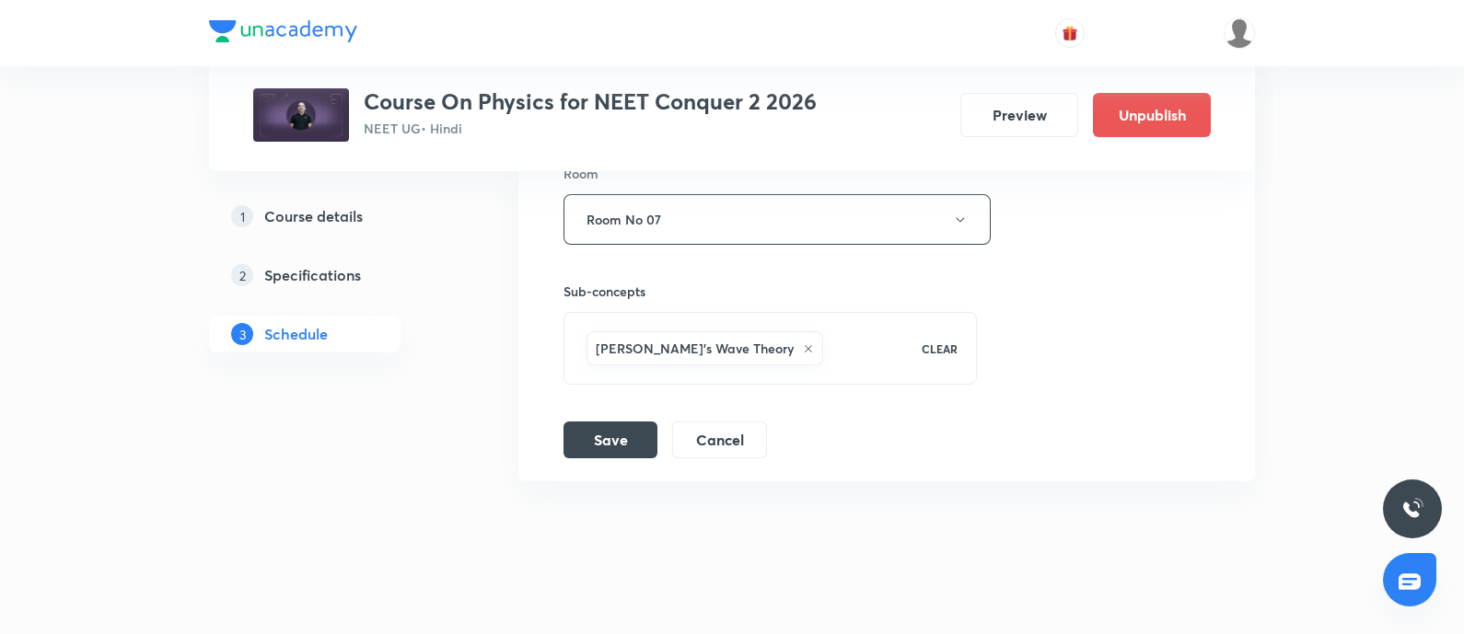
scroll to position [4686, 0]
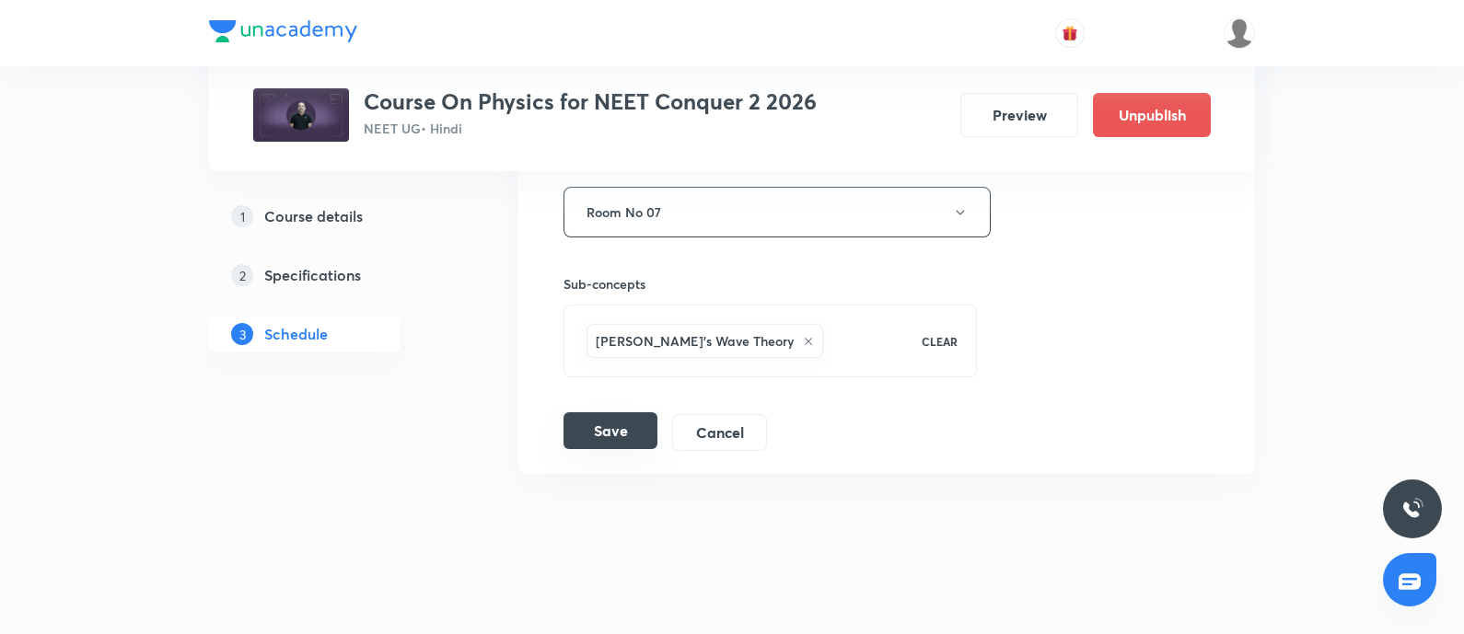
type input "Wave Optics - 02"
click at [625, 427] on button "Save" at bounding box center [610, 430] width 94 height 37
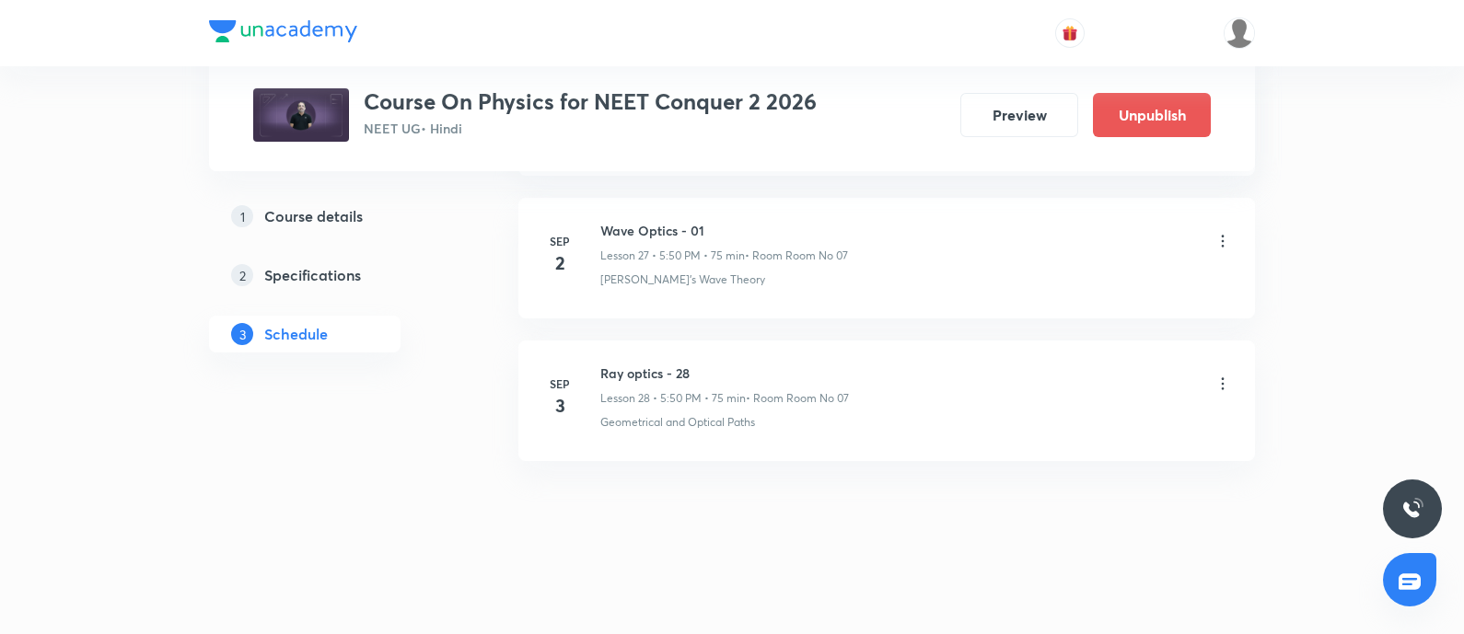
scroll to position [3981, 0]
